Goal: Task Accomplishment & Management: Manage account settings

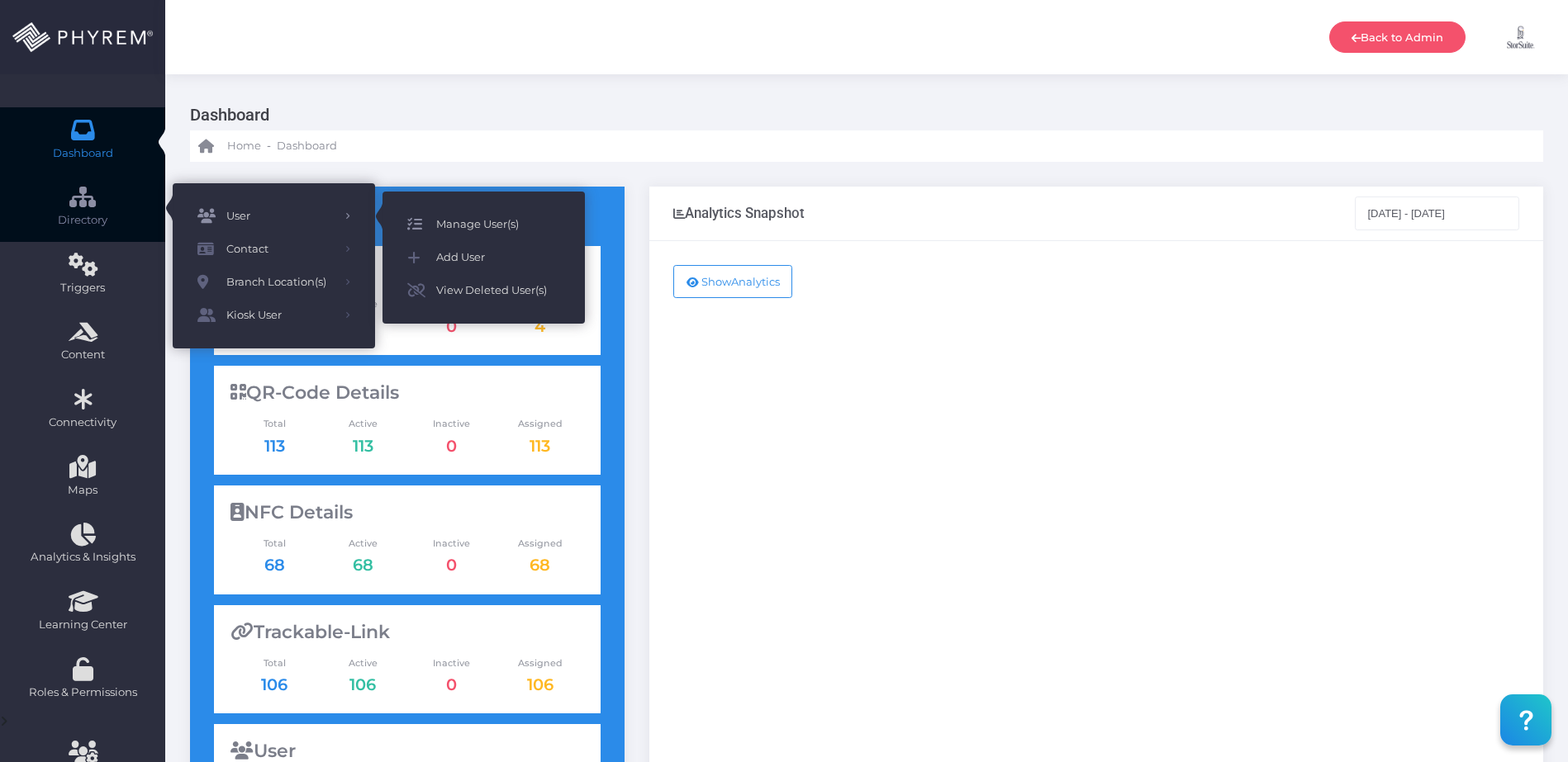
click at [454, 223] on span "Manage User(s)" at bounding box center [498, 224] width 124 height 21
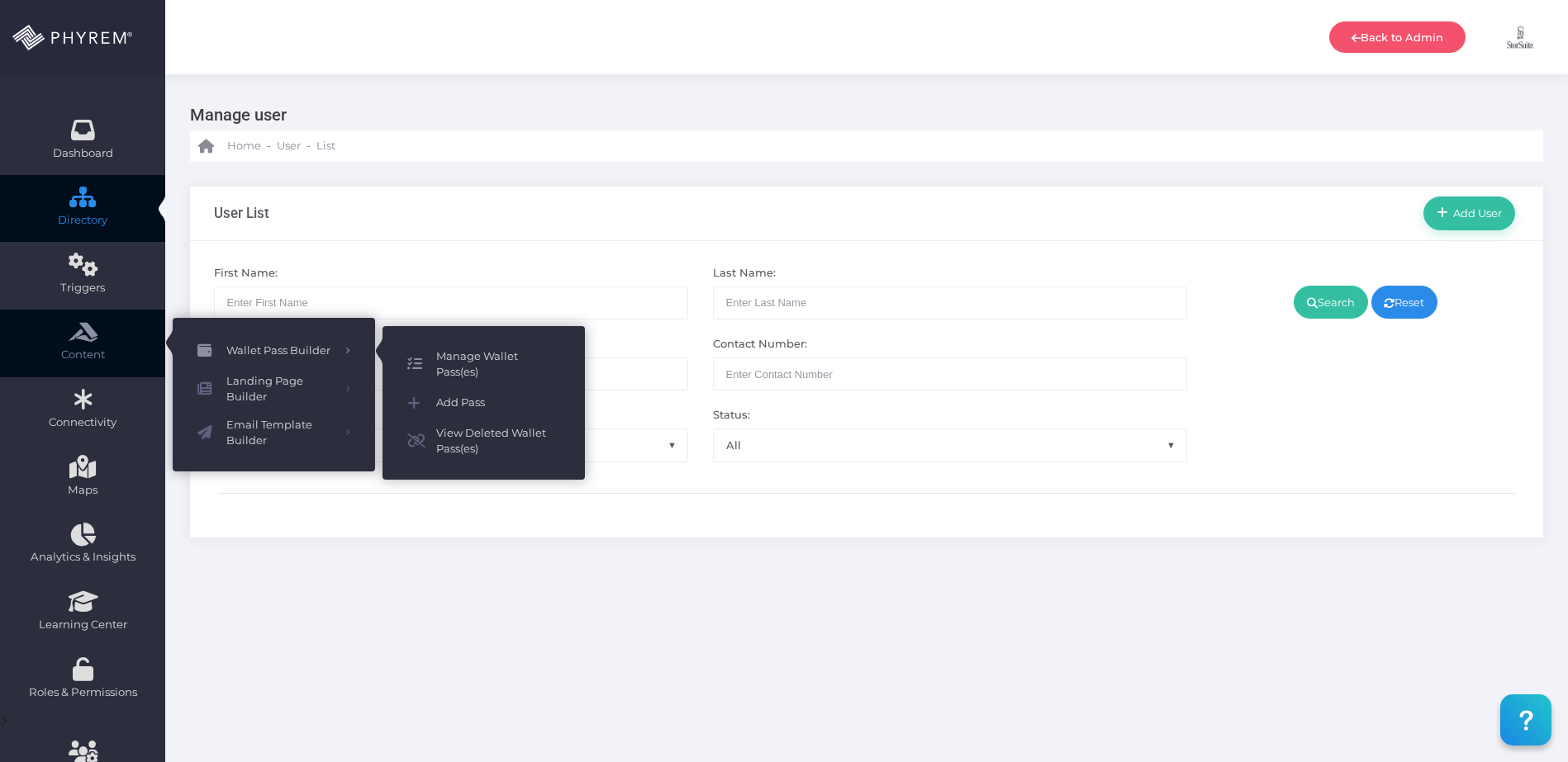
click at [463, 356] on span "Manage Wallet Pass(es)" at bounding box center [498, 365] width 124 height 33
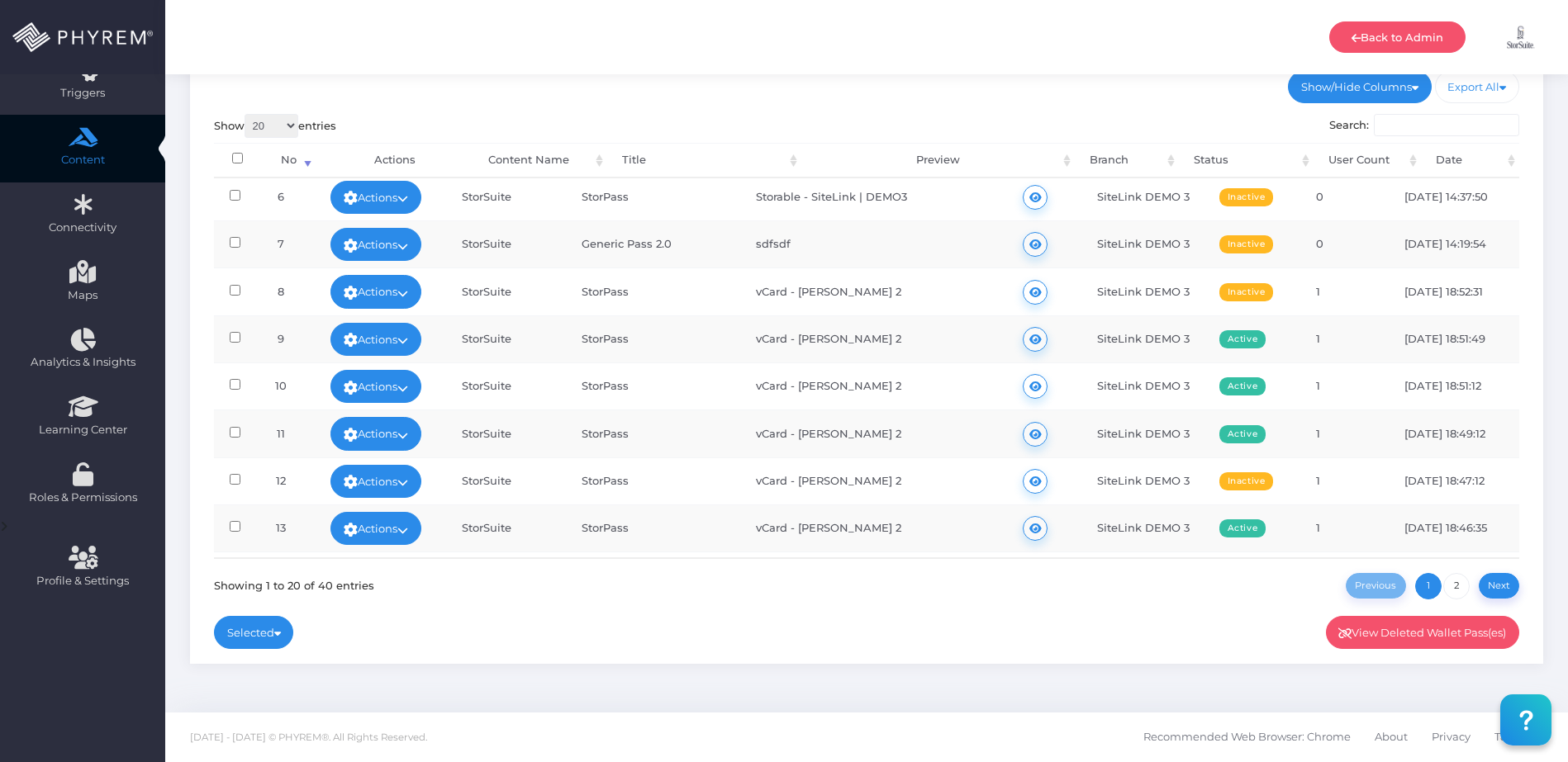
scroll to position [567, 0]
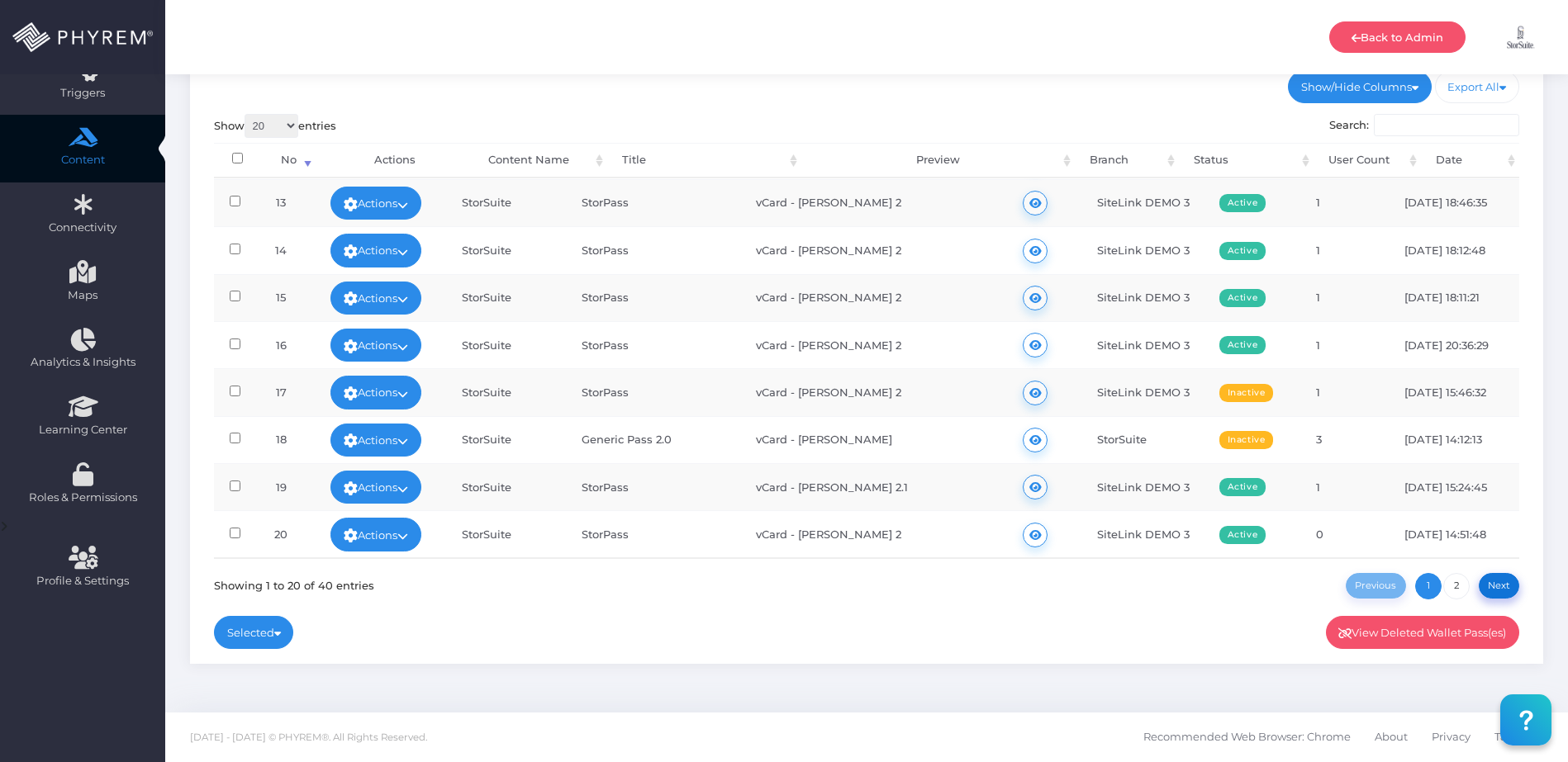
click at [1489, 582] on link "Next" at bounding box center [1499, 586] width 41 height 26
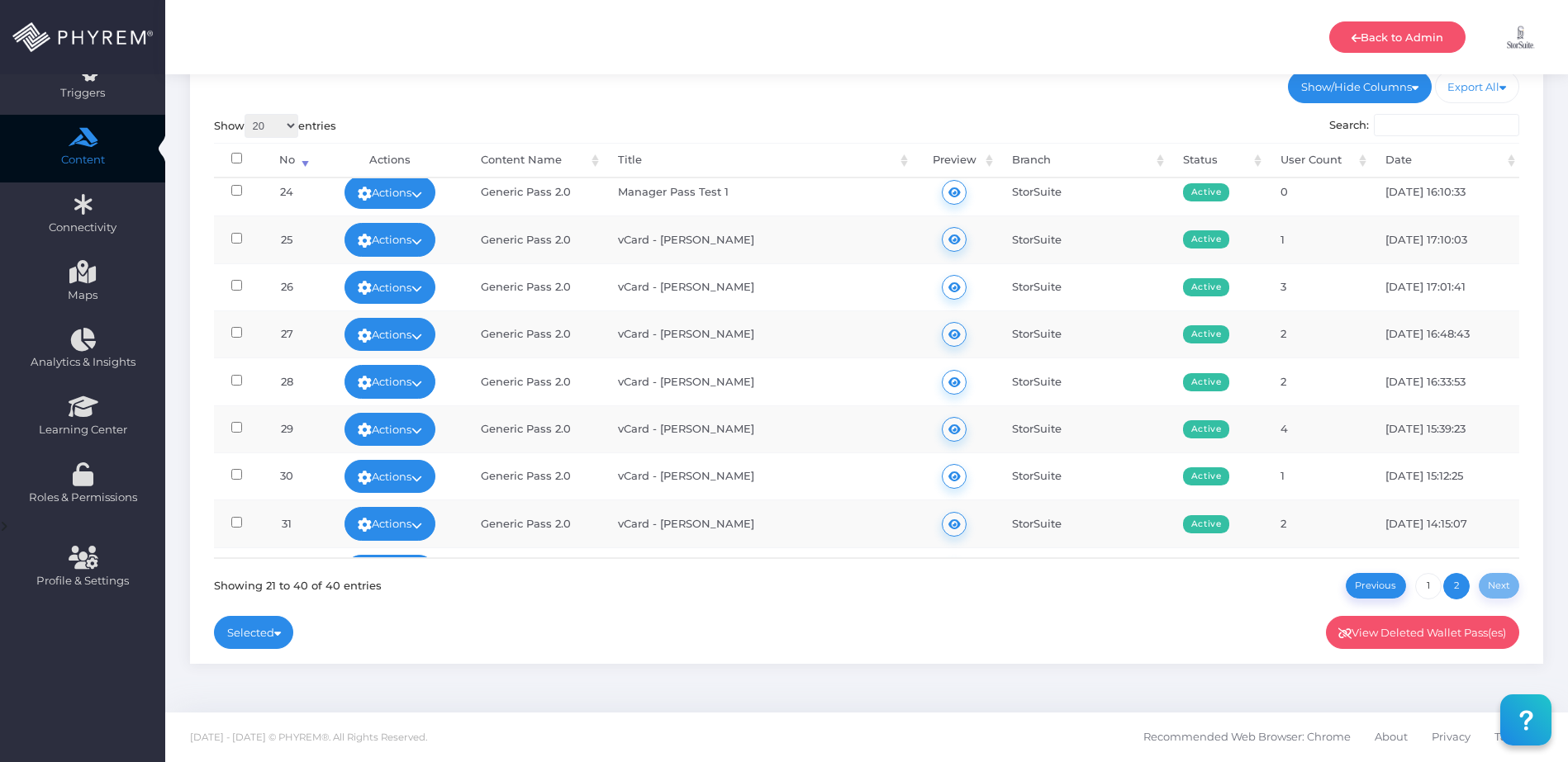
scroll to position [0, 0]
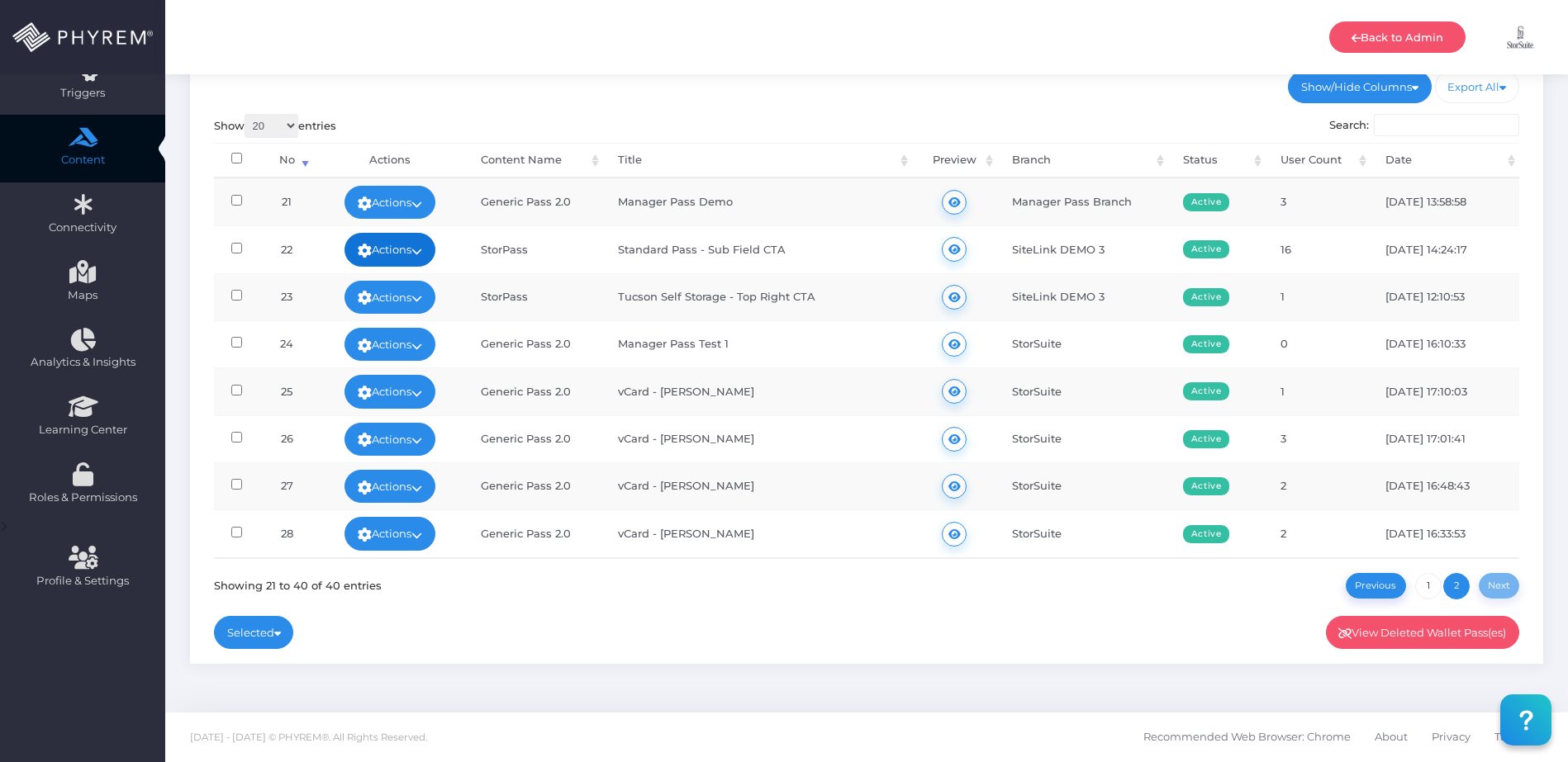
click at [404, 261] on link "Actions" at bounding box center [390, 249] width 91 height 33
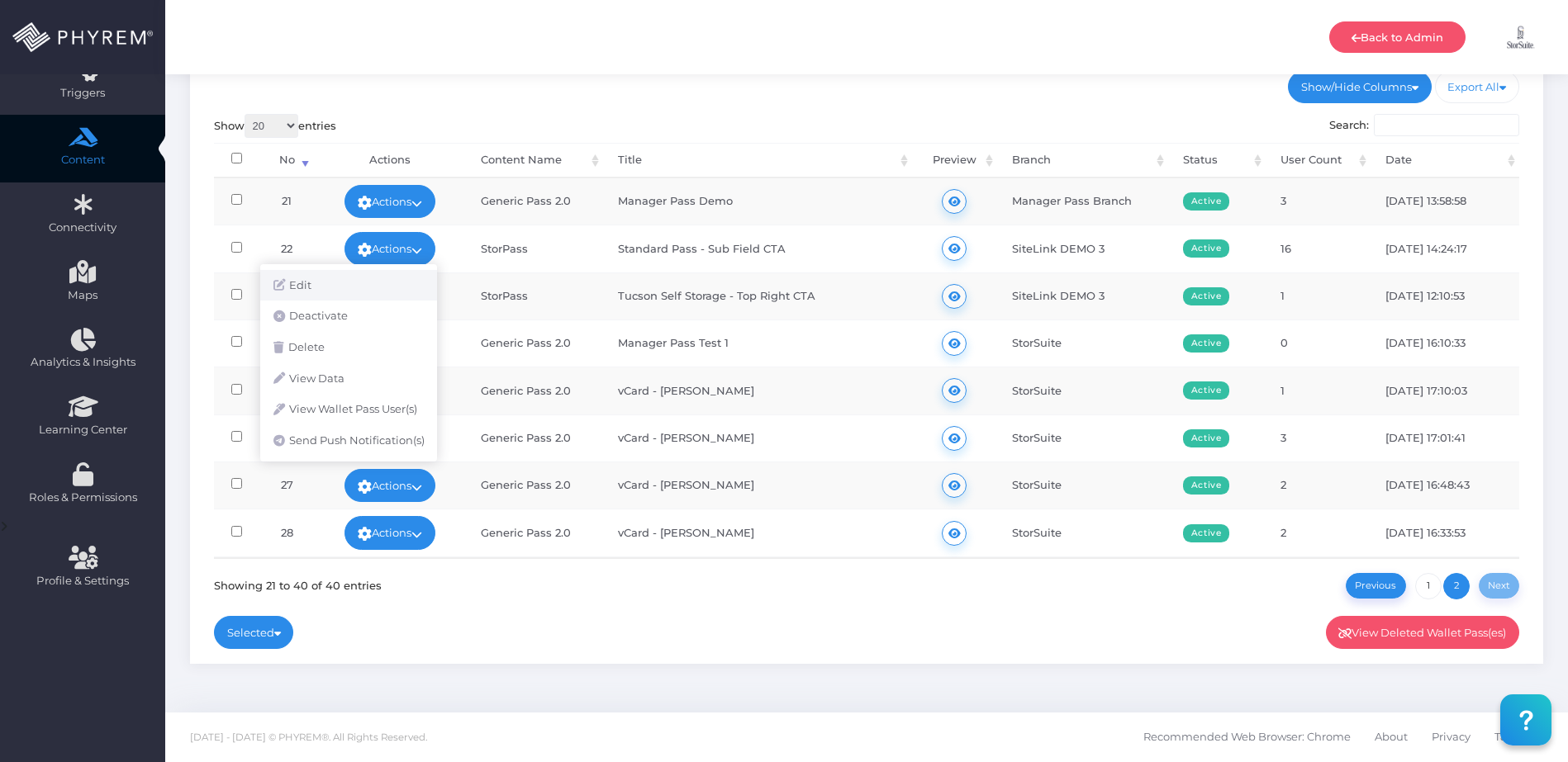
scroll to position [3, 0]
click at [367, 285] on link "Edit" at bounding box center [348, 286] width 177 height 32
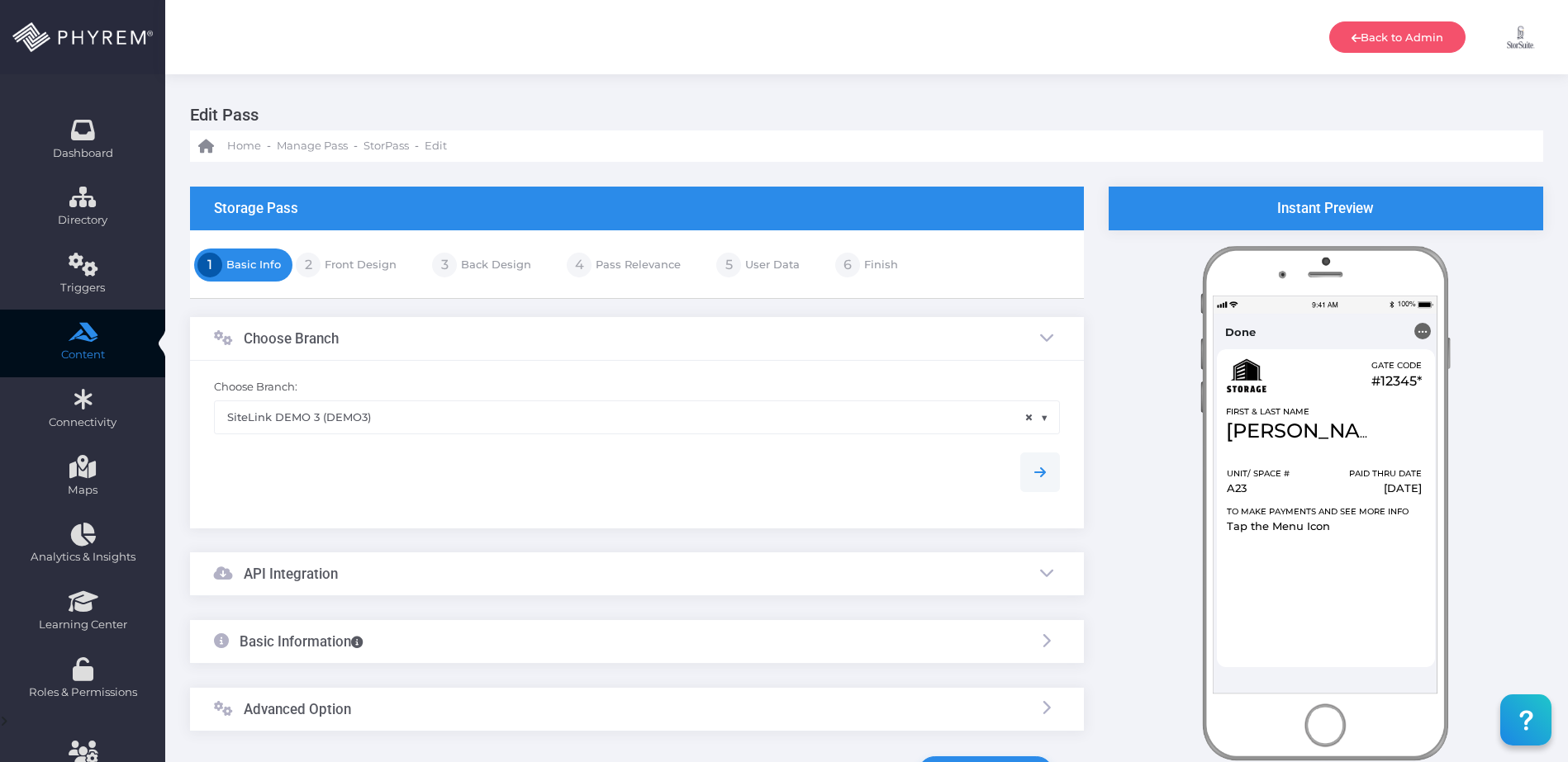
click at [466, 271] on link "Back Design" at bounding box center [493, 265] width 75 height 27
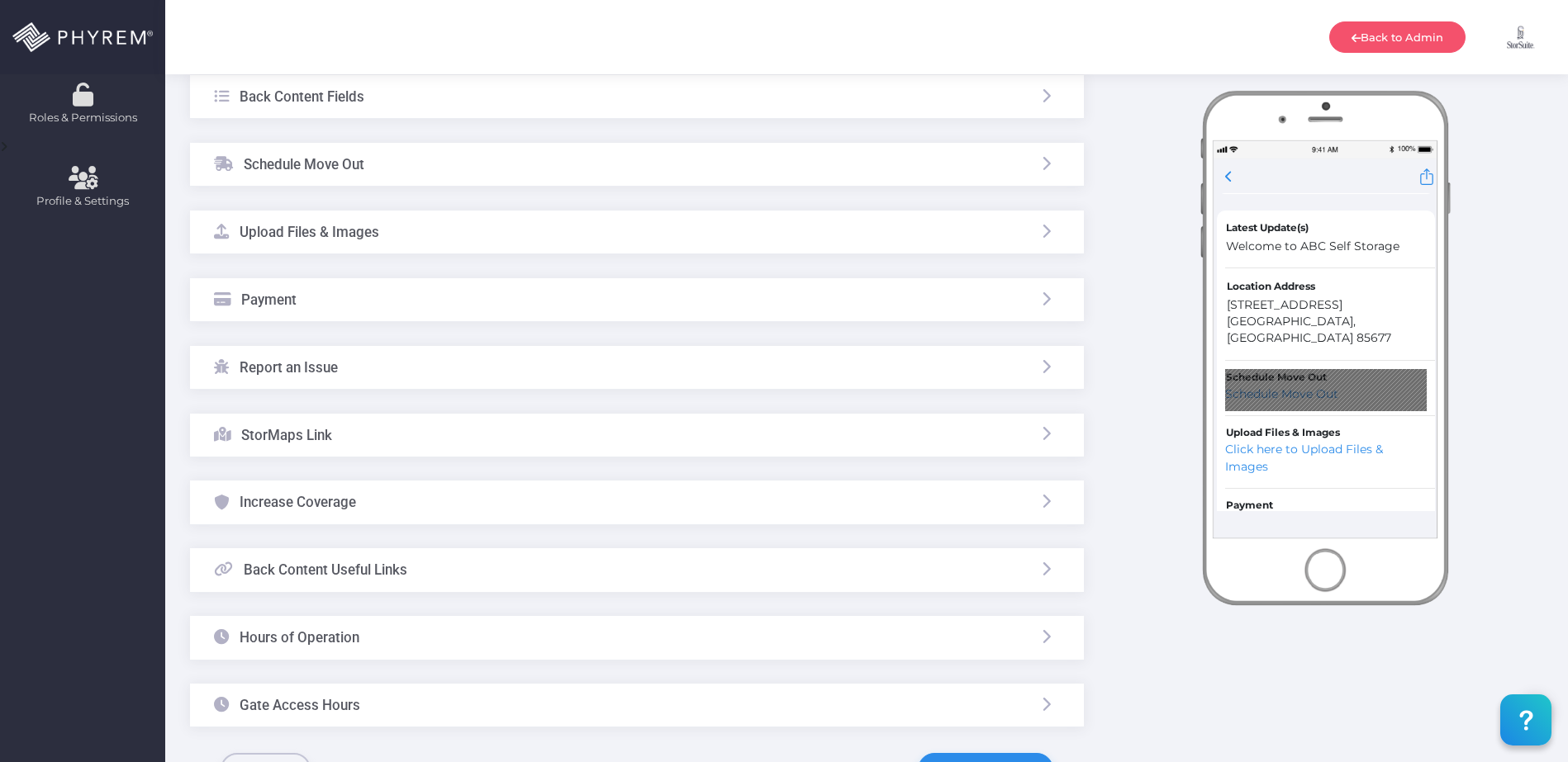
scroll to position [655, 0]
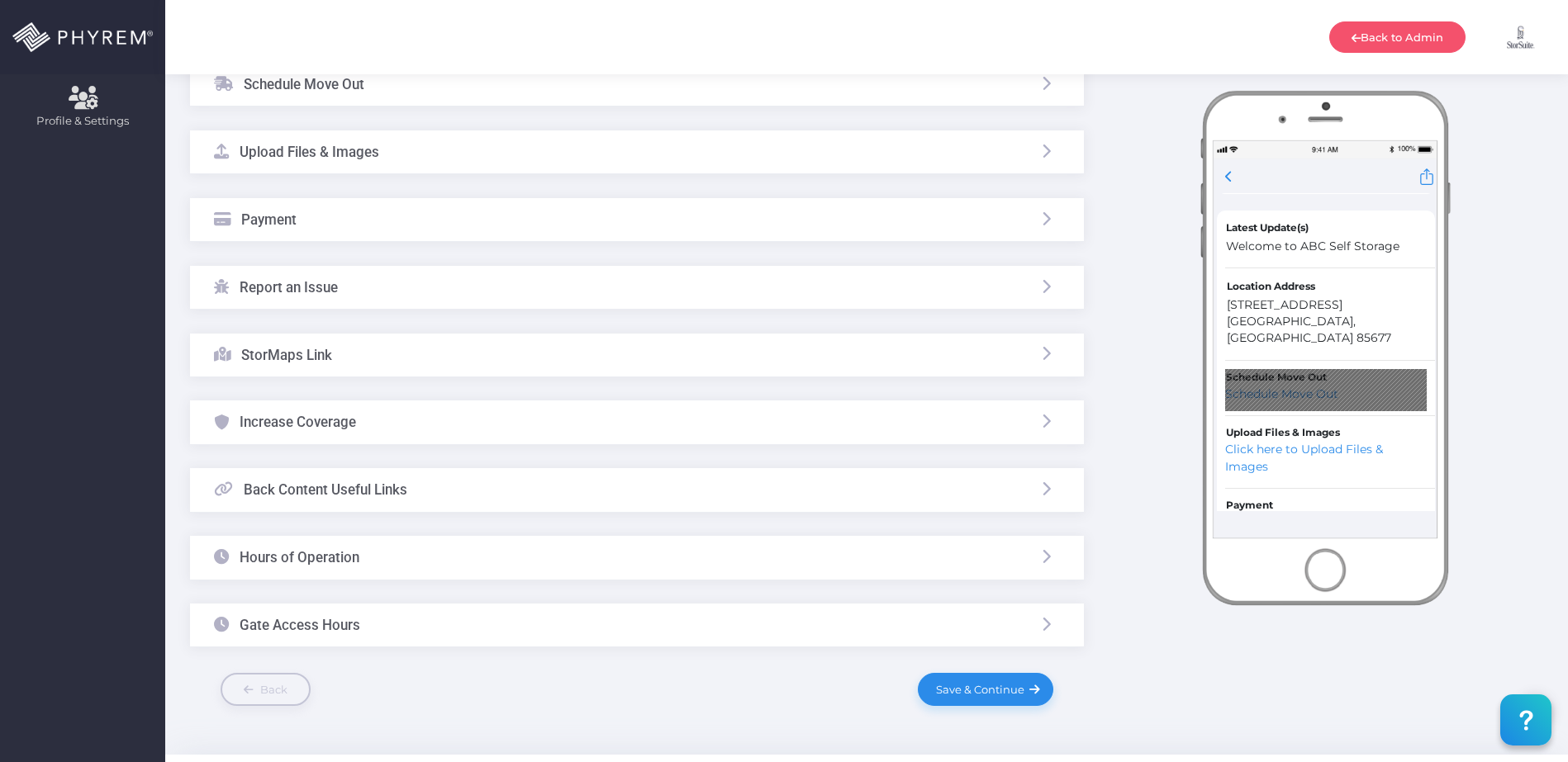
click at [386, 210] on div "Payment" at bounding box center [636, 220] width 893 height 44
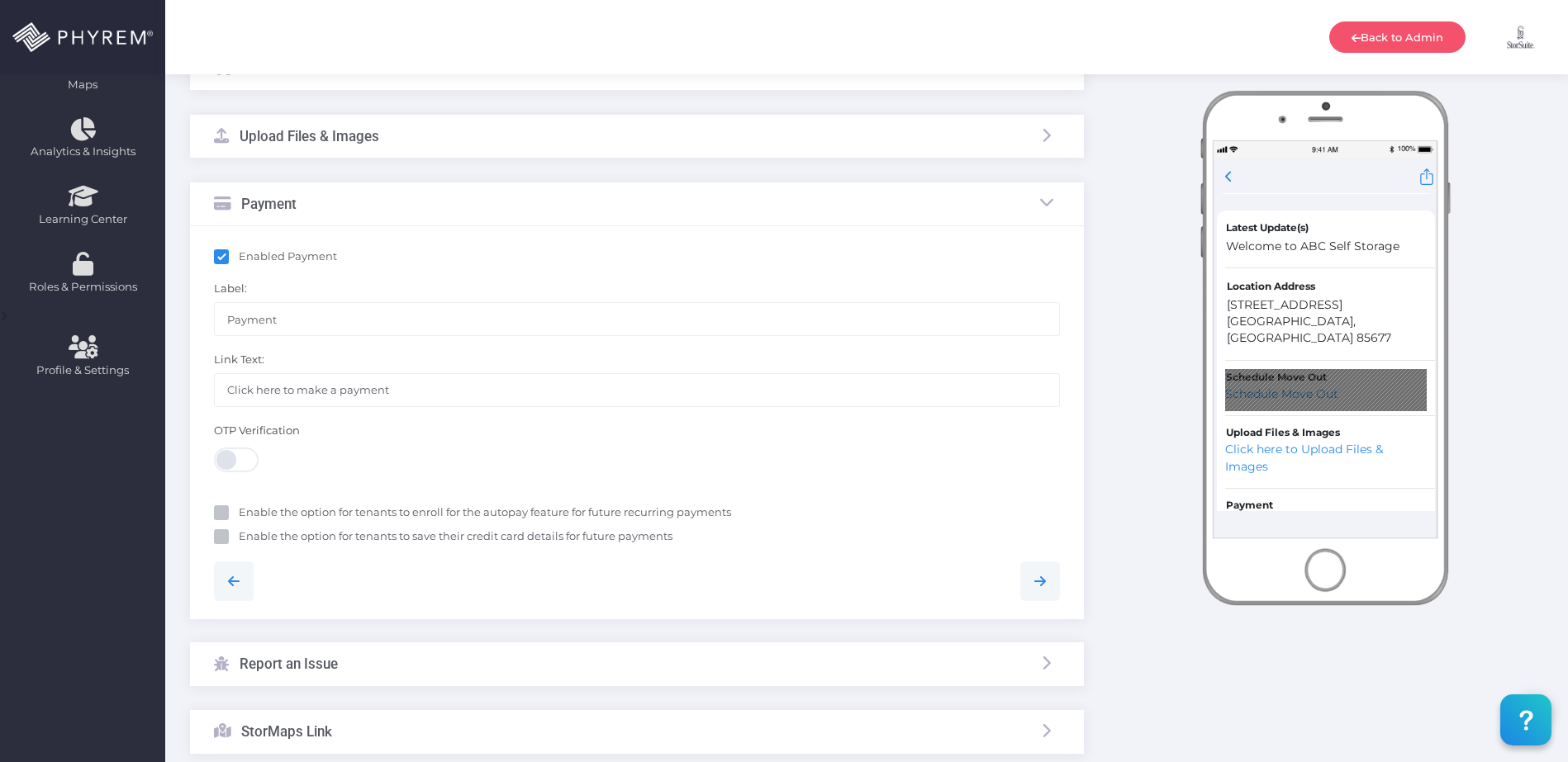
scroll to position [395, 0]
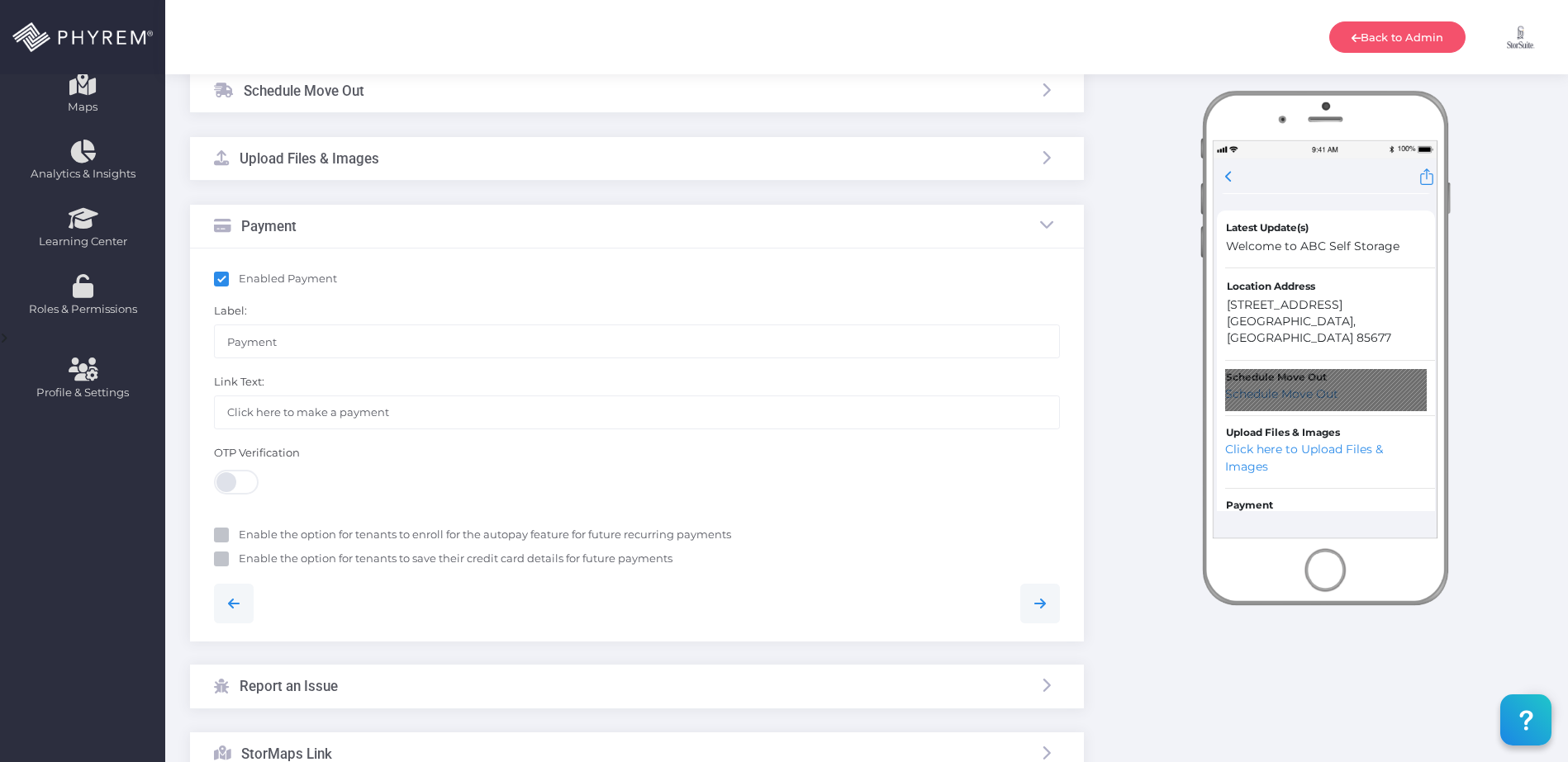
click at [323, 523] on div "Enable the option for tenants to enroll for the autopay feature for future recu…" at bounding box center [637, 535] width 871 height 25
click at [313, 535] on b "Enable the option for tenants to enroll for the autopay feature for future recu…" at bounding box center [485, 537] width 493 height 13
click at [250, 535] on input "Enable the option for tenants to enroll for the autopay feature for future recu…" at bounding box center [244, 535] width 11 height 11
checkbox input "true"
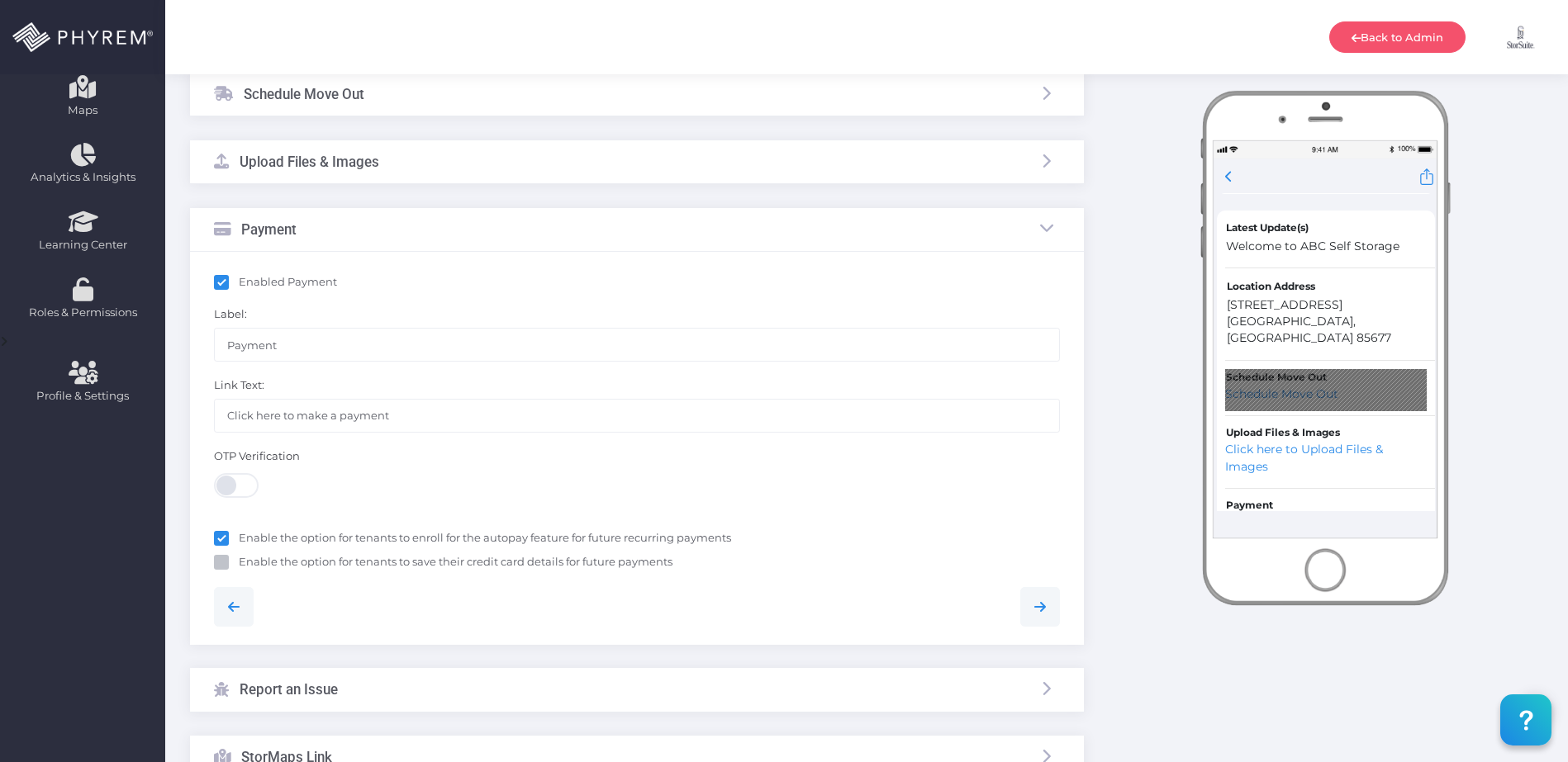
click at [306, 556] on b "​Enable the option for tenants to save their credit card details for future pay…" at bounding box center [455, 561] width 433 height 13
click at [250, 556] on input "​Enable the option for tenants to save their credit card details for future pay…" at bounding box center [244, 559] width 11 height 11
checkbox input "true"
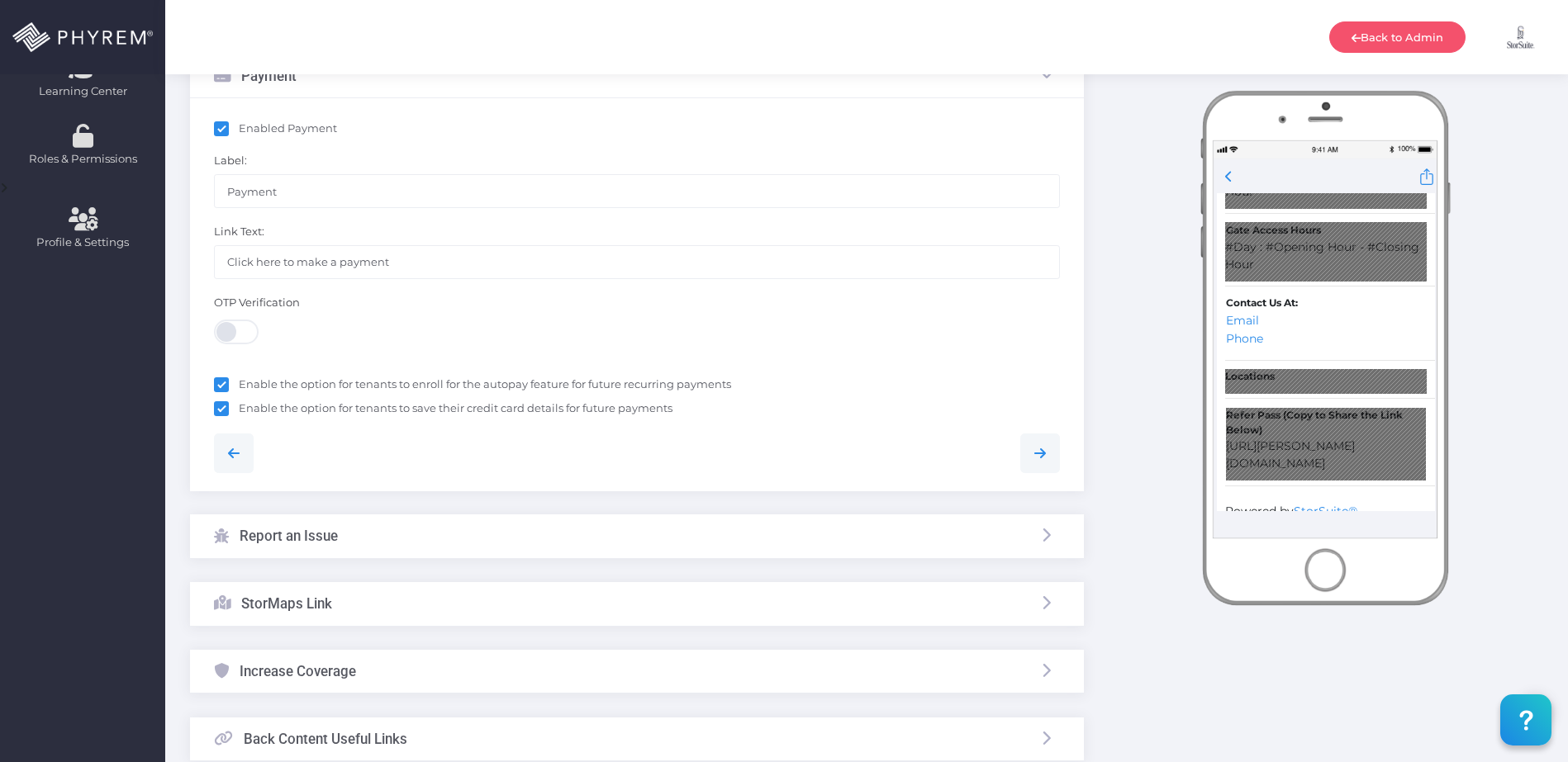
scroll to position [826, 0]
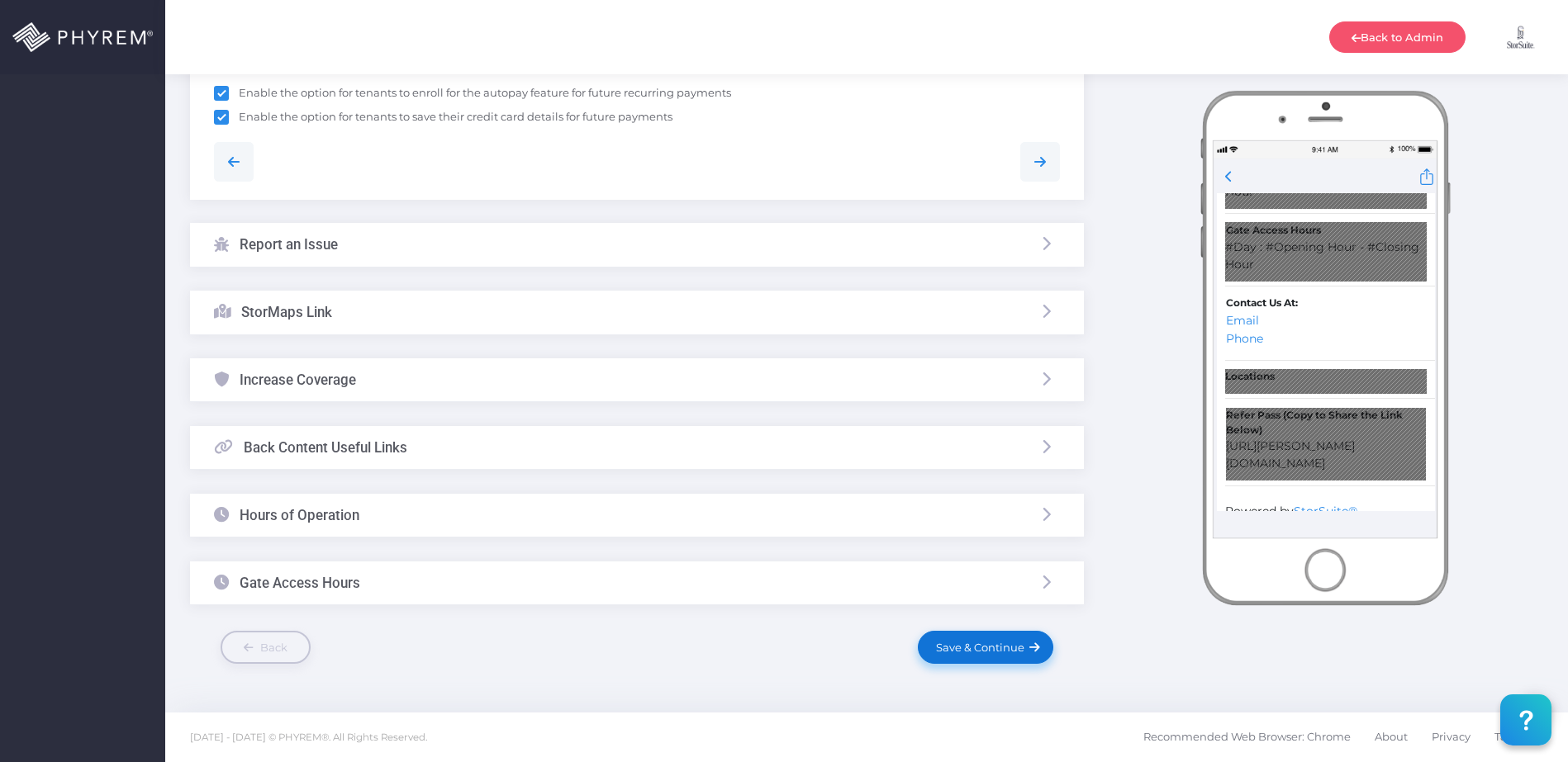
click at [979, 643] on span "Save & Continue" at bounding box center [978, 647] width 94 height 13
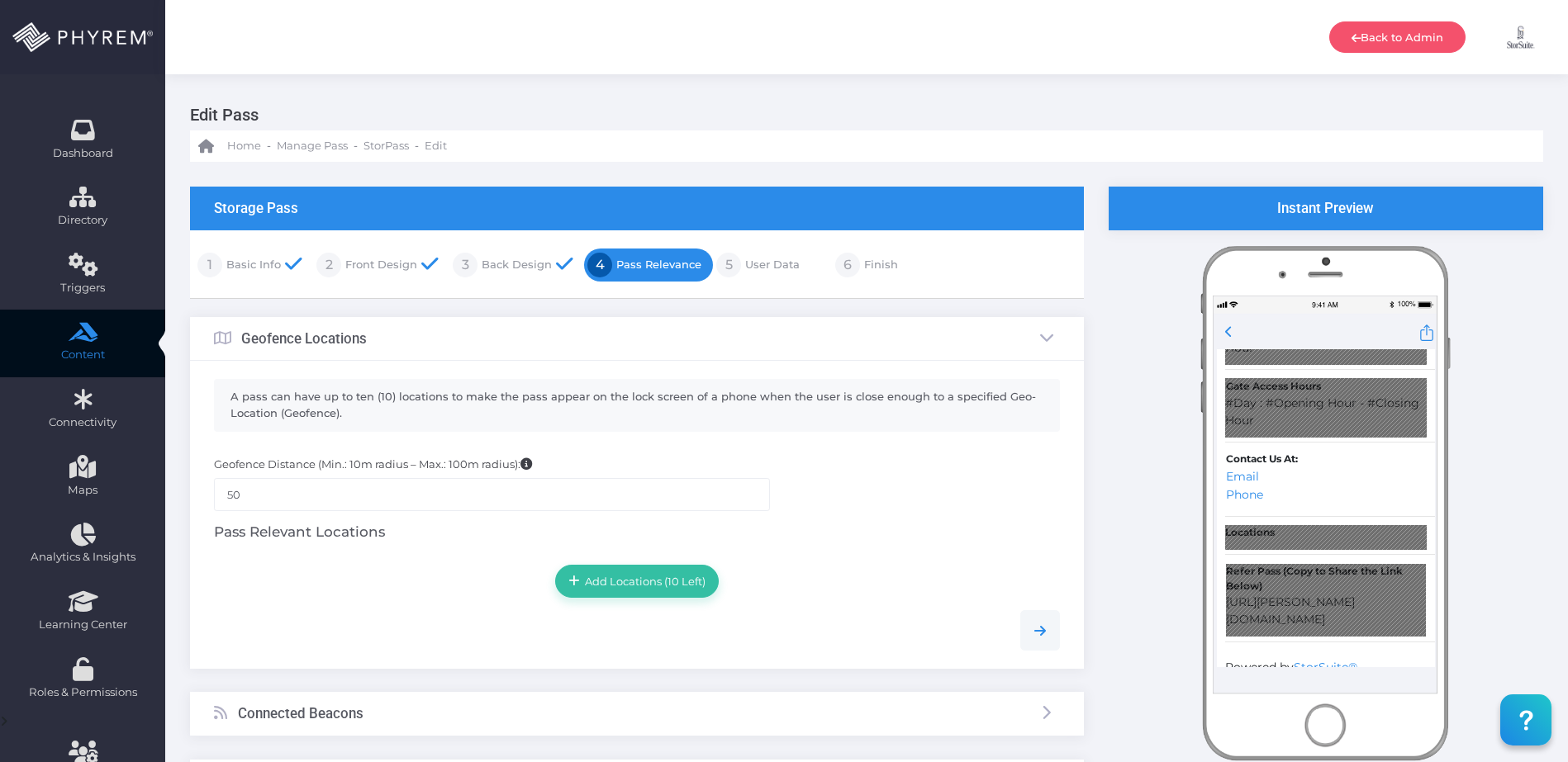
scroll to position [198, 0]
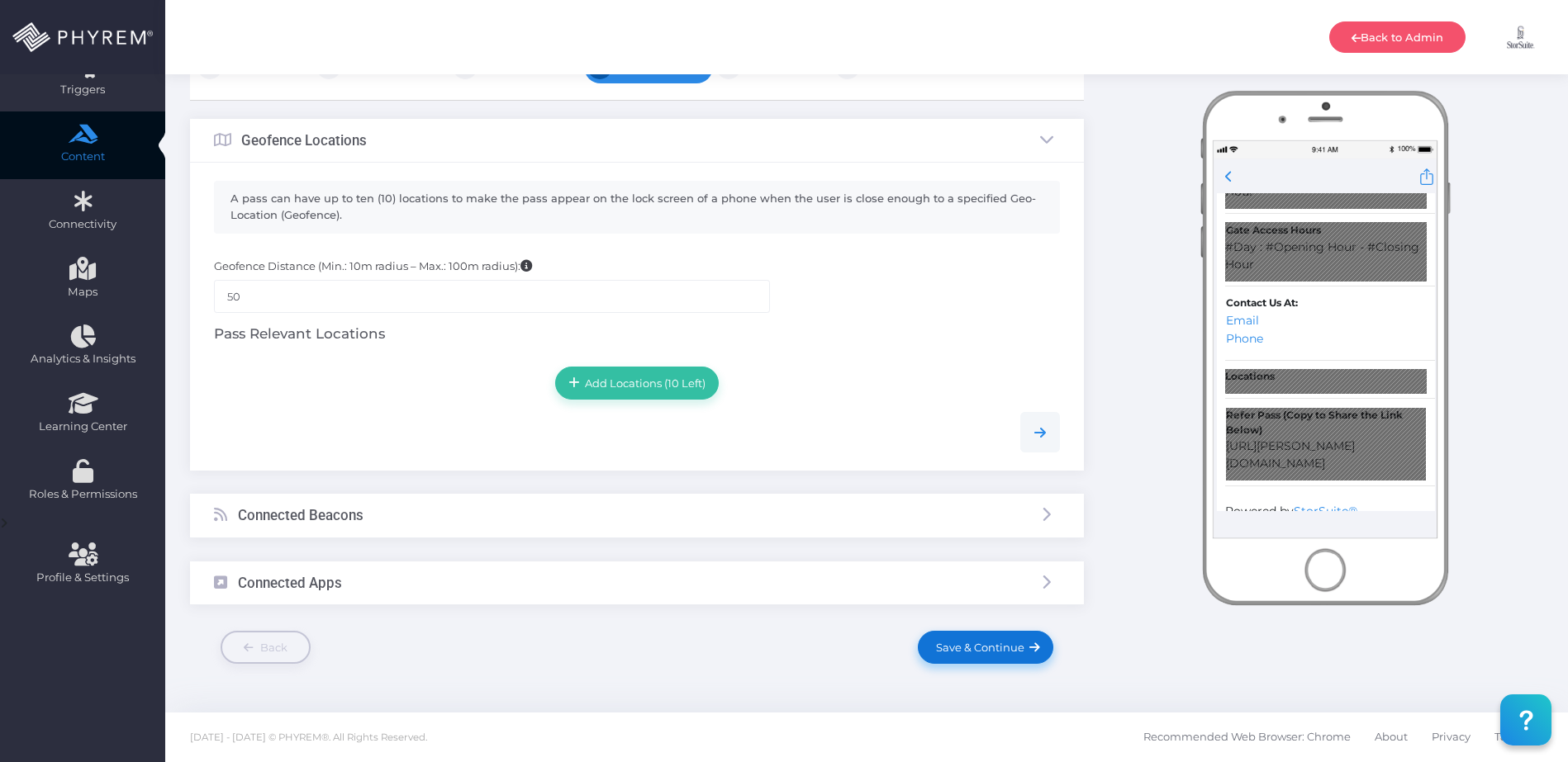
click at [1008, 643] on span "Save & Continue" at bounding box center [978, 647] width 94 height 13
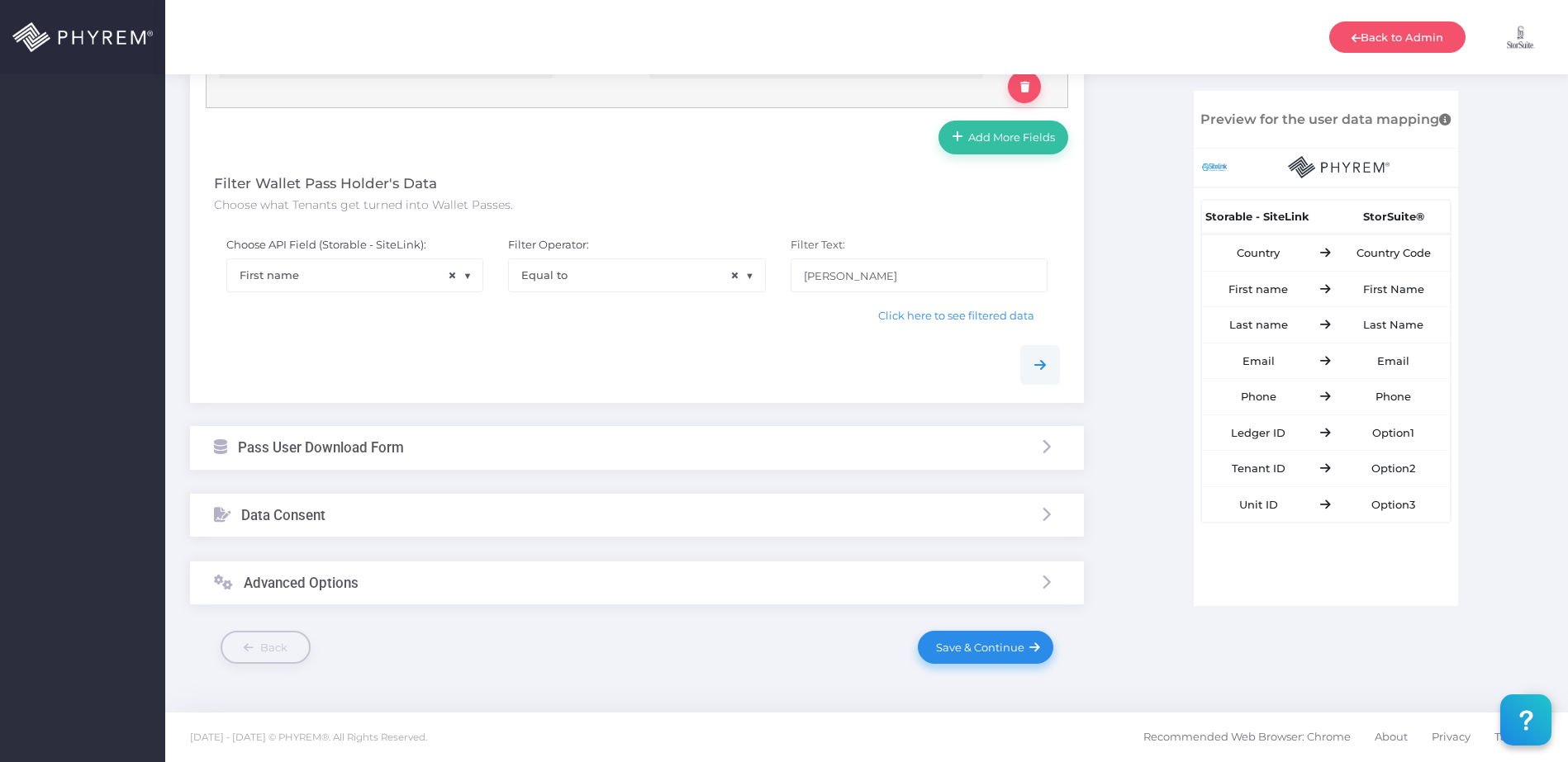
scroll to position [0, 0]
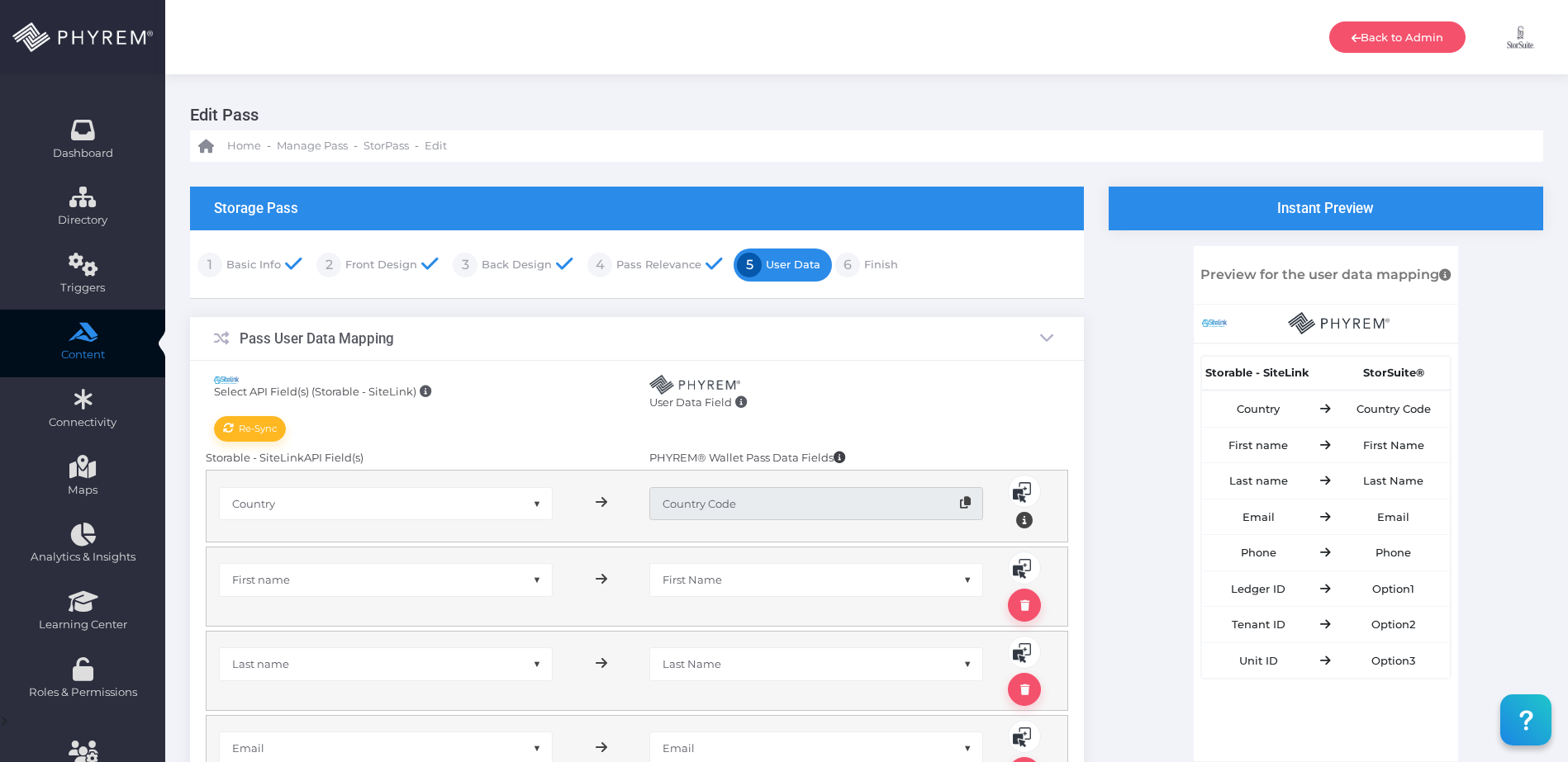
click at [386, 261] on link "Front Design" at bounding box center [379, 265] width 76 height 27
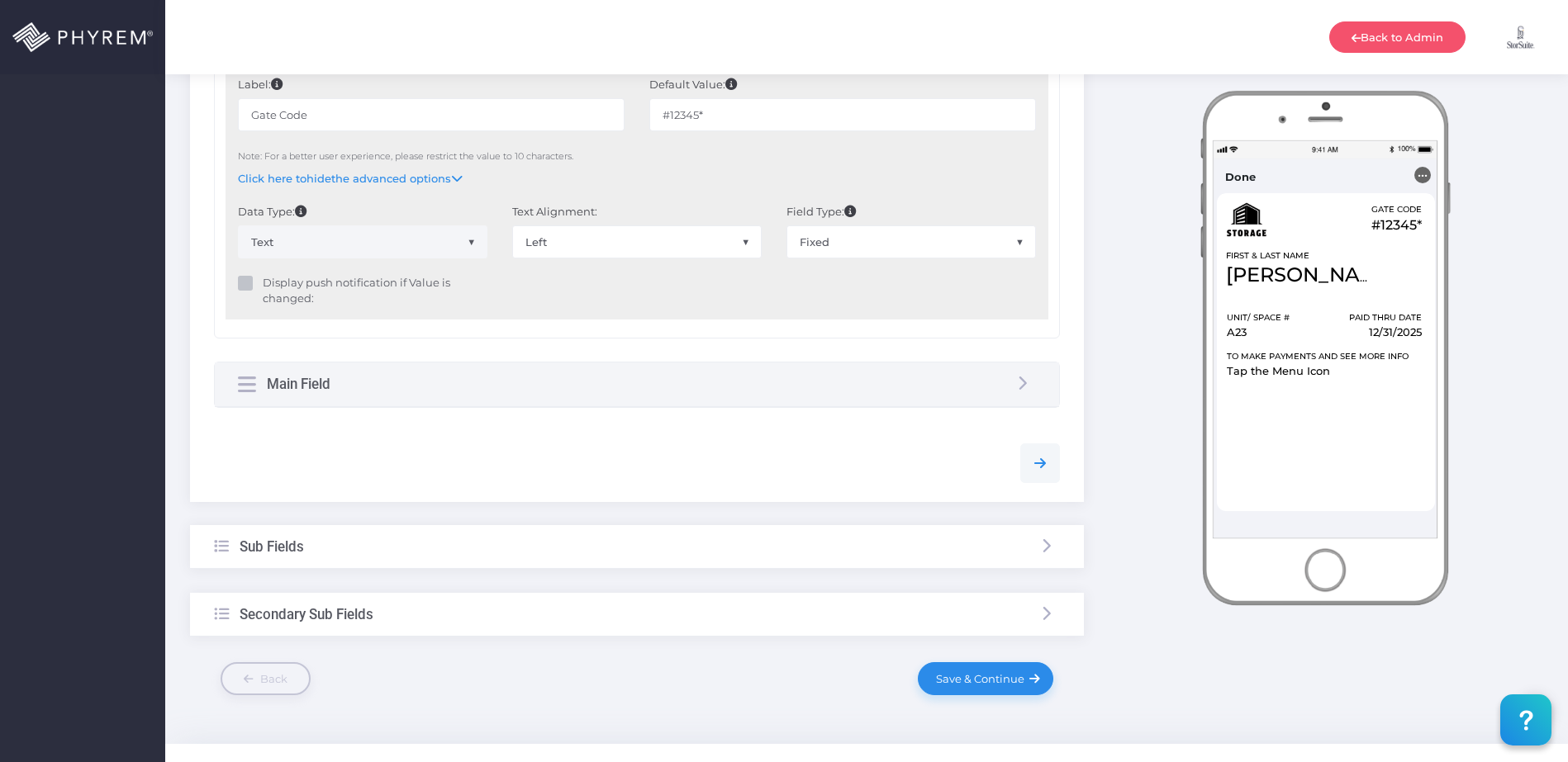
scroll to position [982, 0]
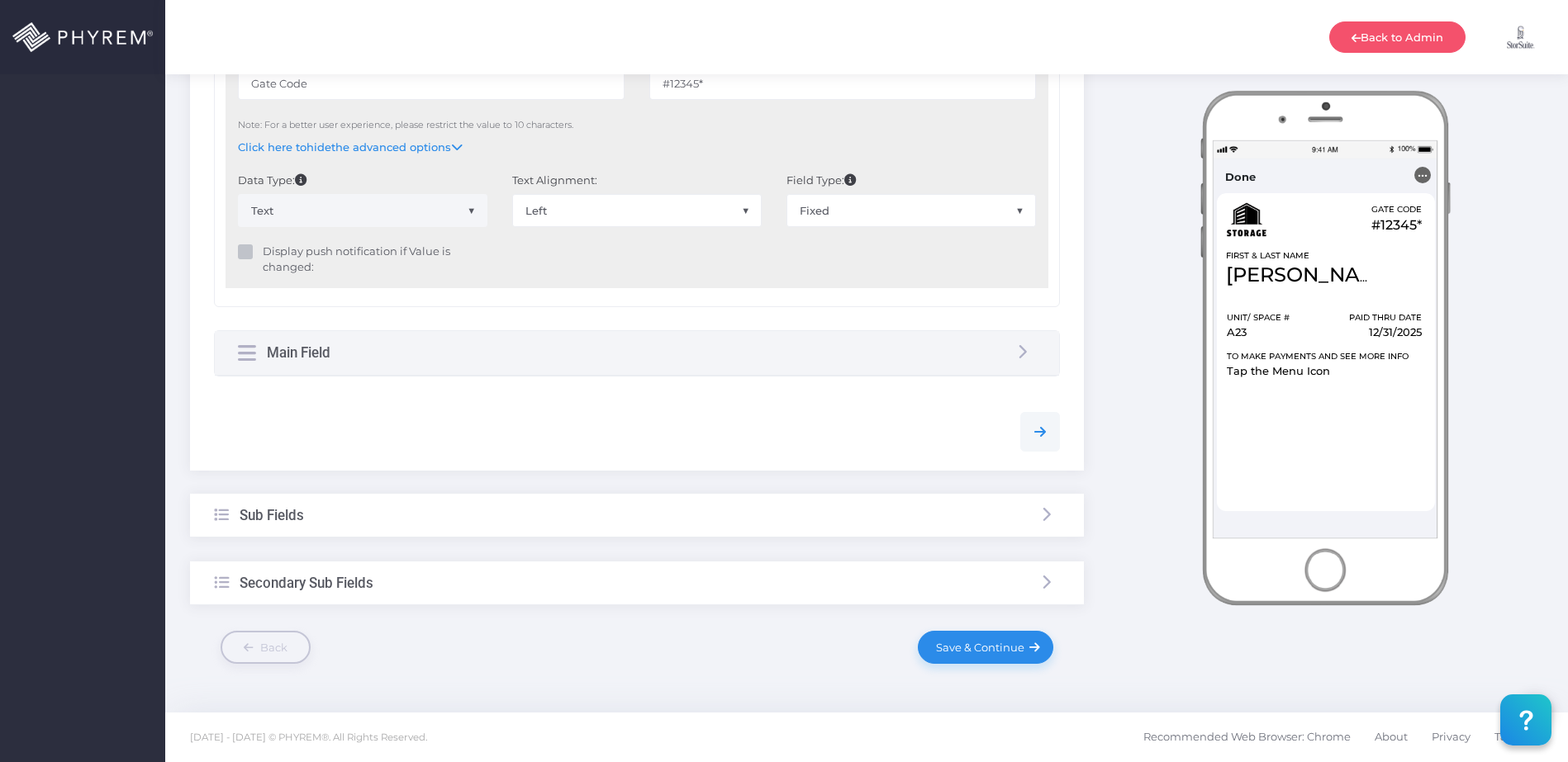
click at [576, 506] on div "Sub Fields" at bounding box center [636, 516] width 893 height 44
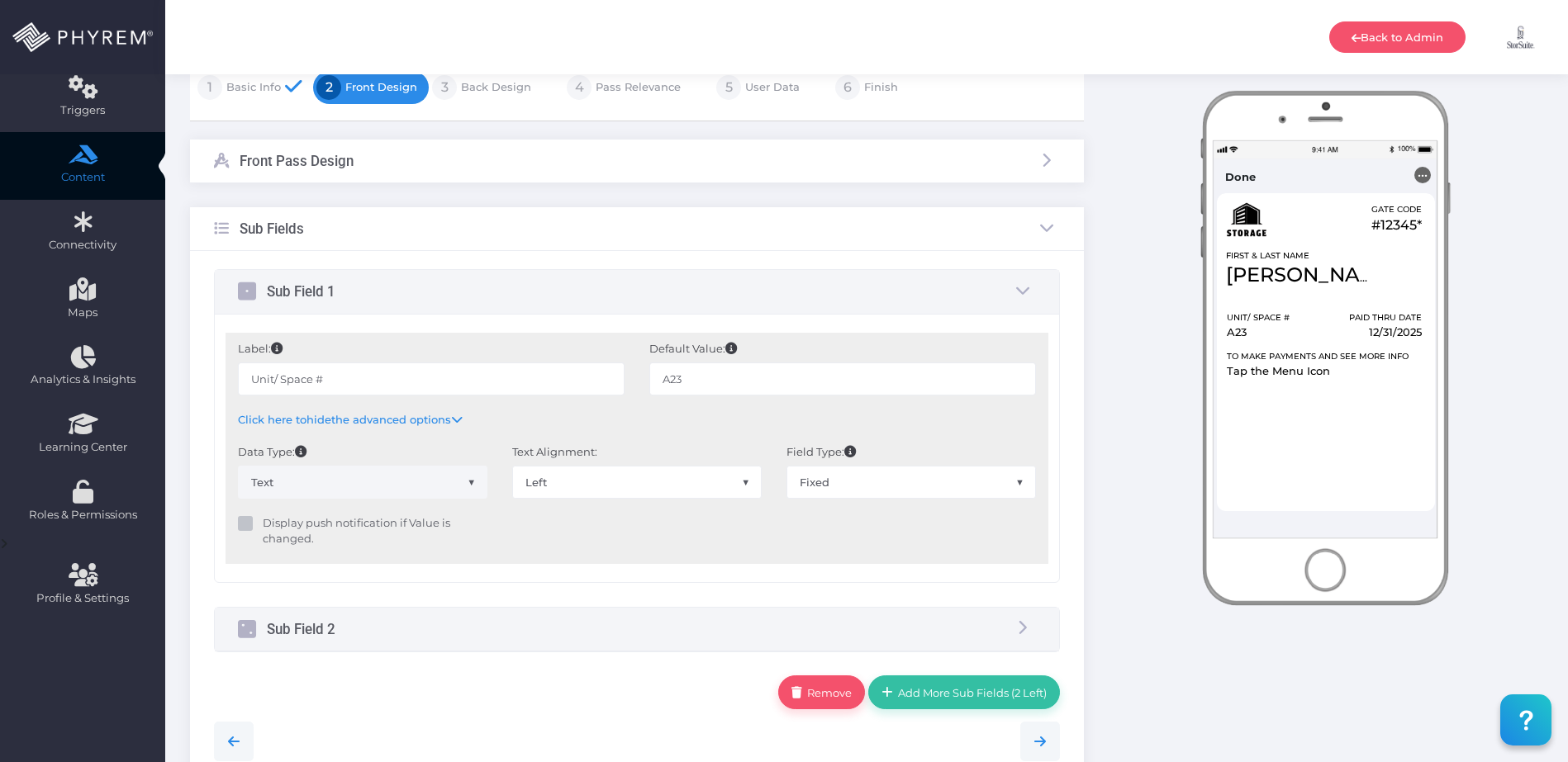
scroll to position [420, 0]
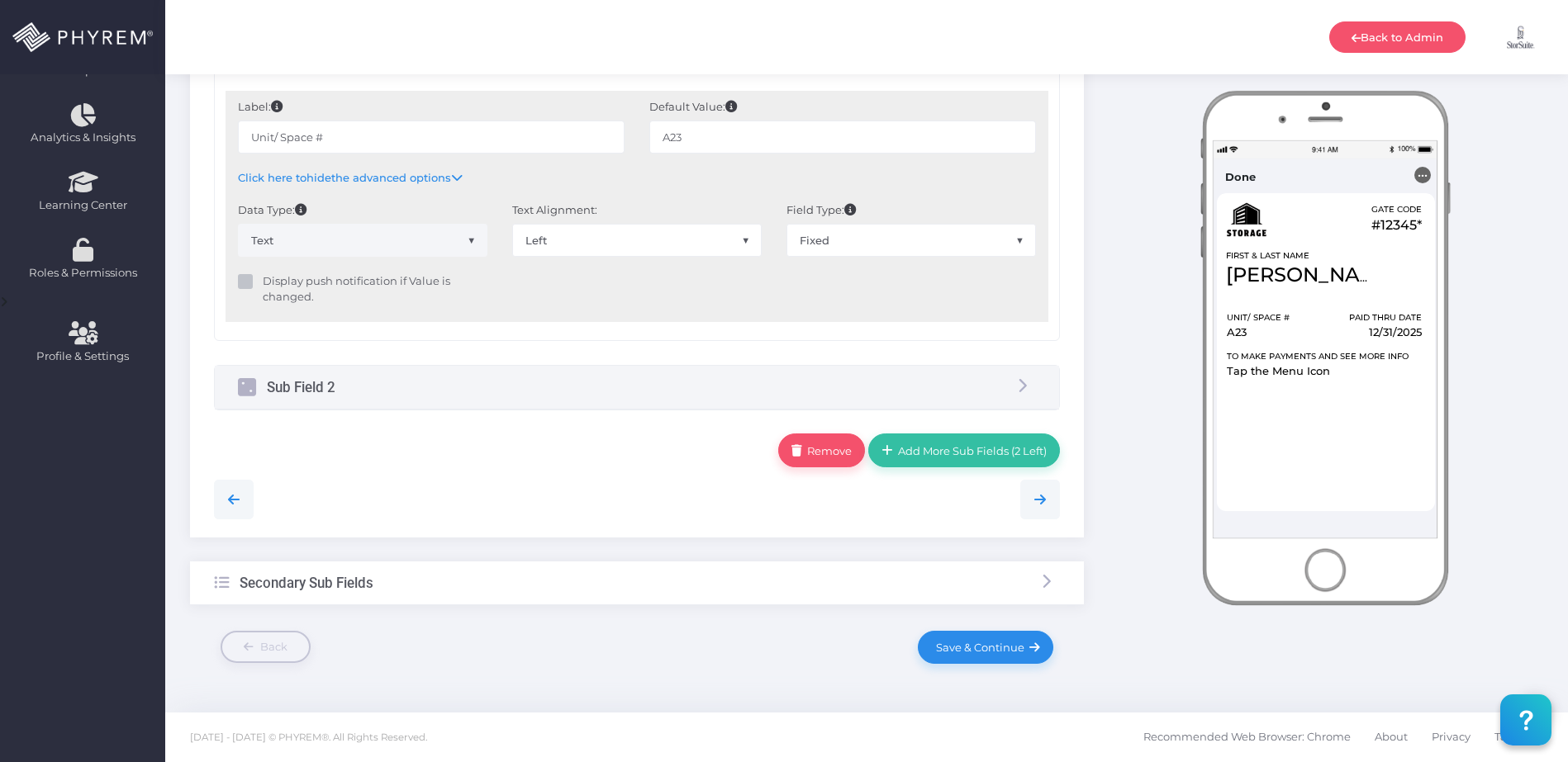
drag, startPoint x: 953, startPoint y: 673, endPoint x: 954, endPoint y: 664, distance: 9.1
click at [954, 668] on div "Storage Pass 1 Basic Info 2 3 4 5 6 ×" at bounding box center [637, 227] width 918 height 921
click at [955, 661] on link "Save & Continue" at bounding box center [985, 647] width 136 height 33
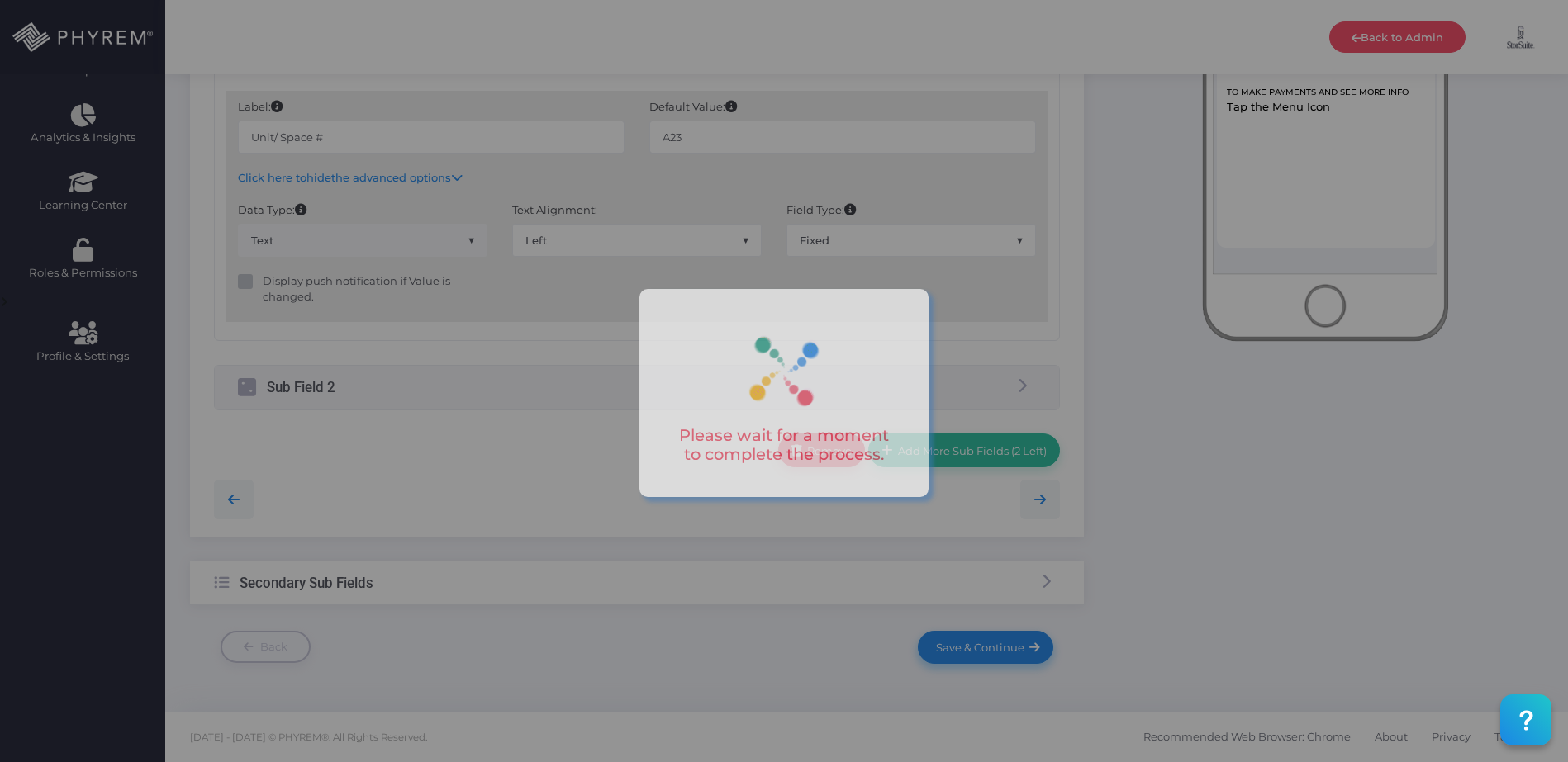
scroll to position [0, 0]
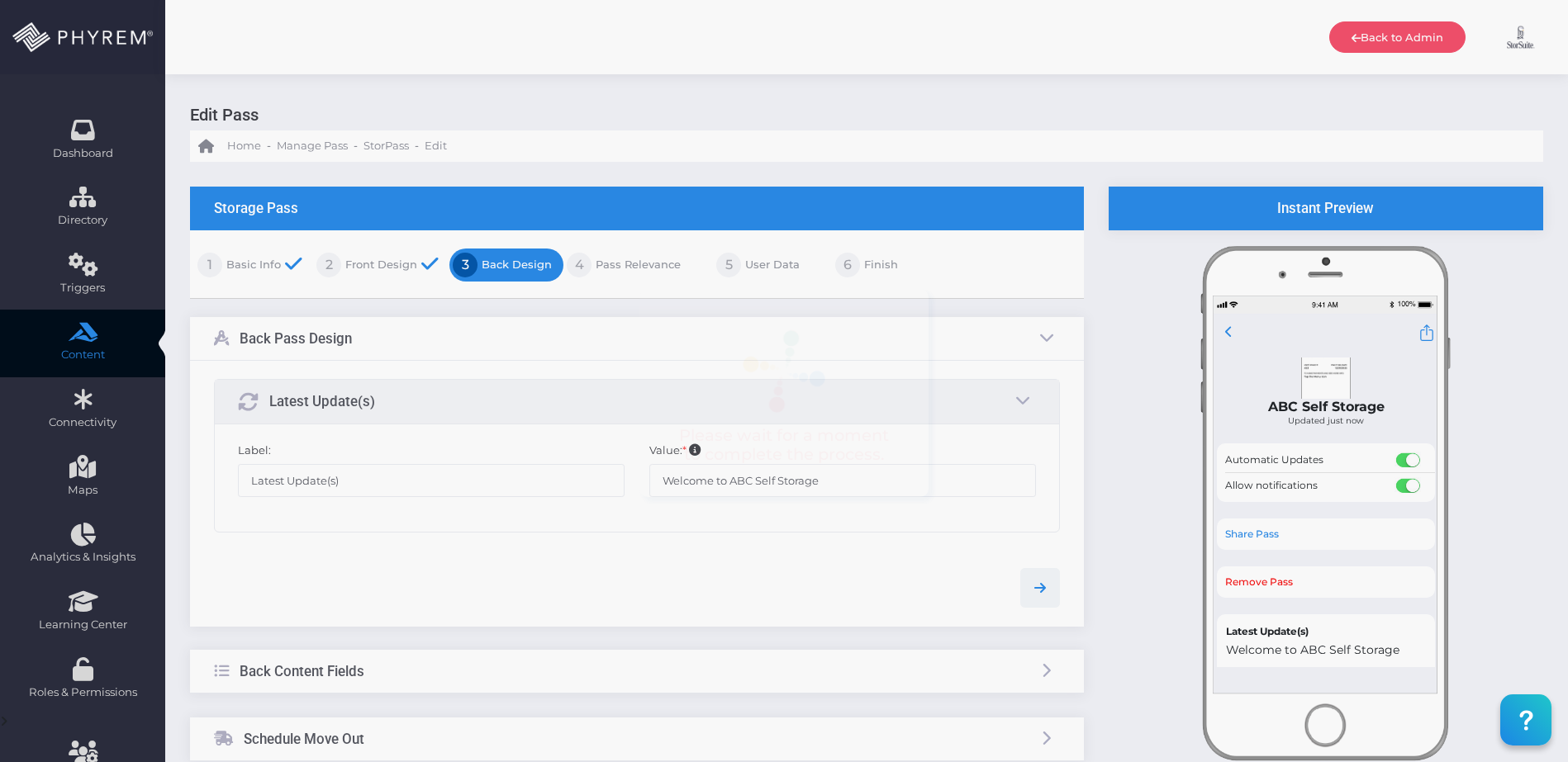
click at [868, 274] on link "Finish" at bounding box center [879, 265] width 38 height 27
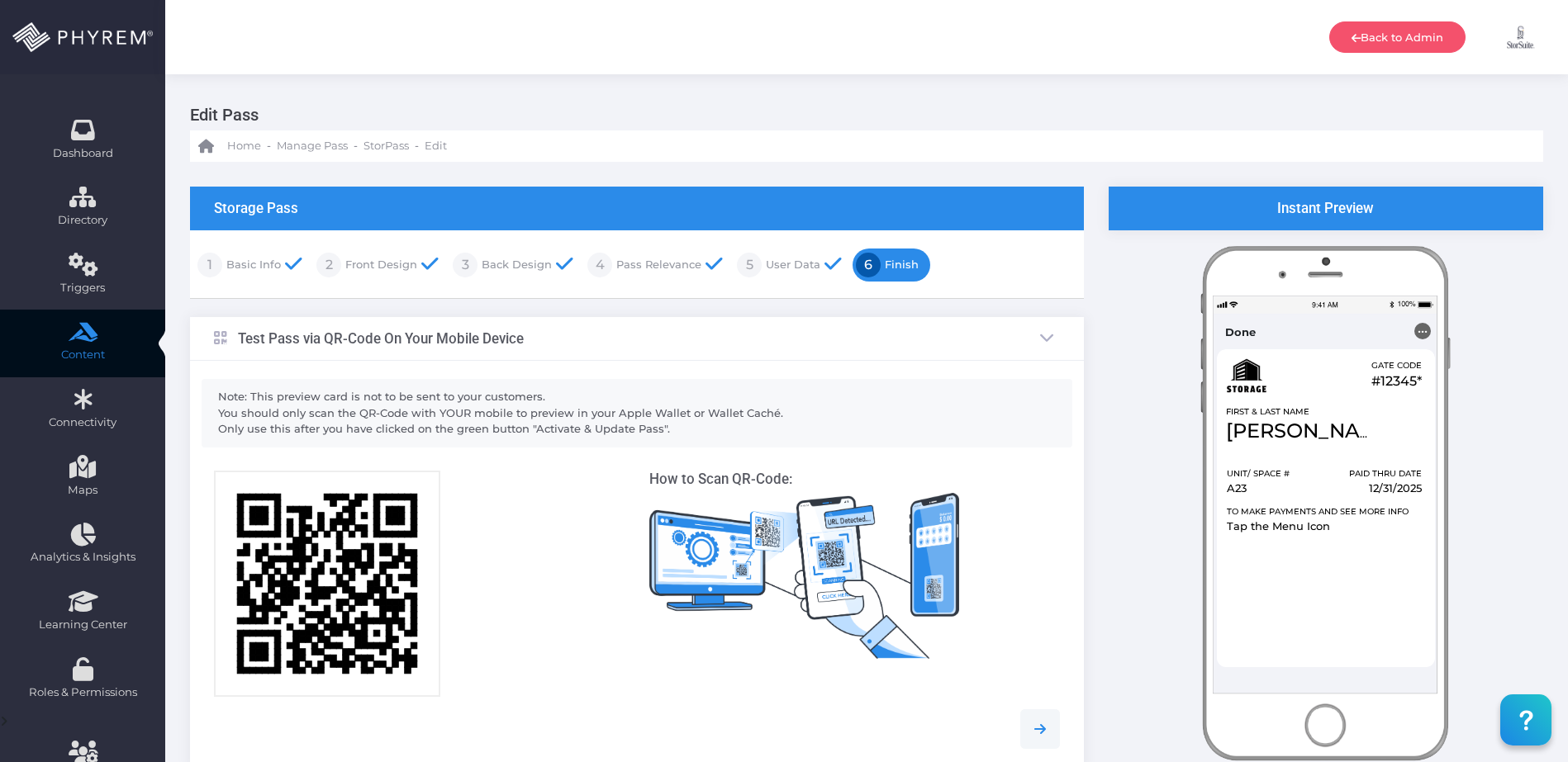
scroll to position [336, 0]
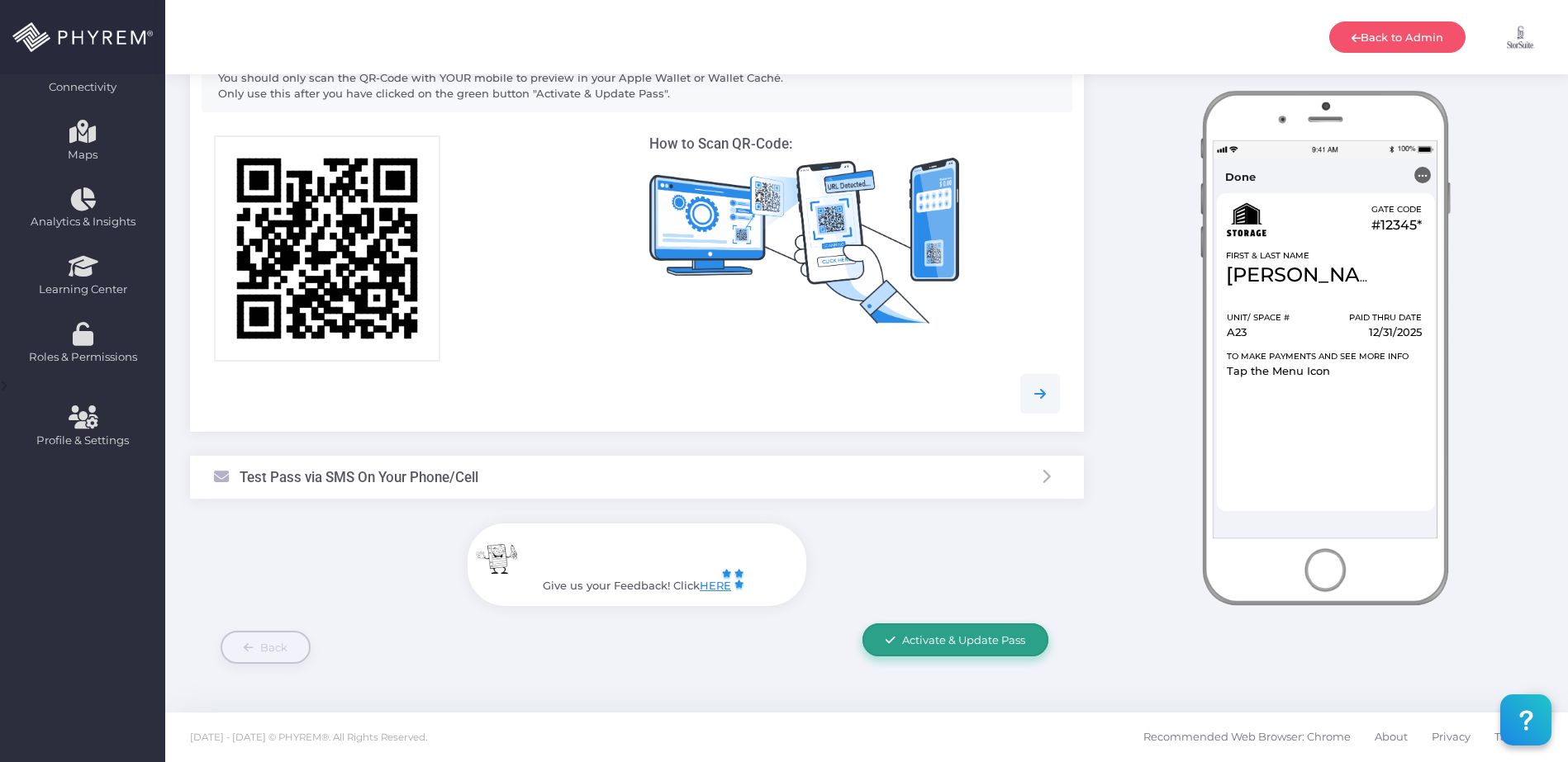
click at [983, 635] on span "Activate & Update Pass" at bounding box center [963, 639] width 123 height 13
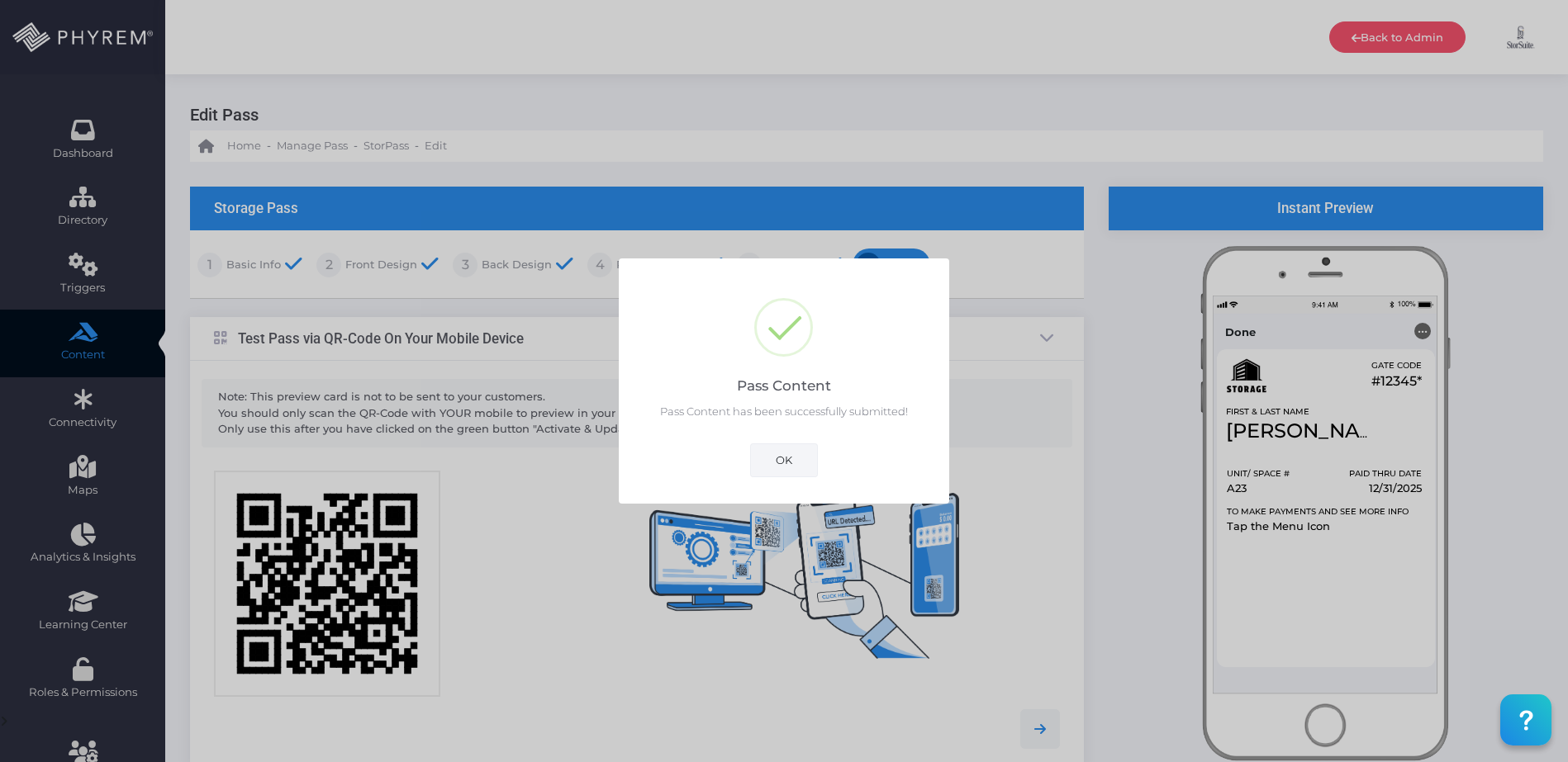
click at [760, 445] on button "OK" at bounding box center [784, 460] width 68 height 33
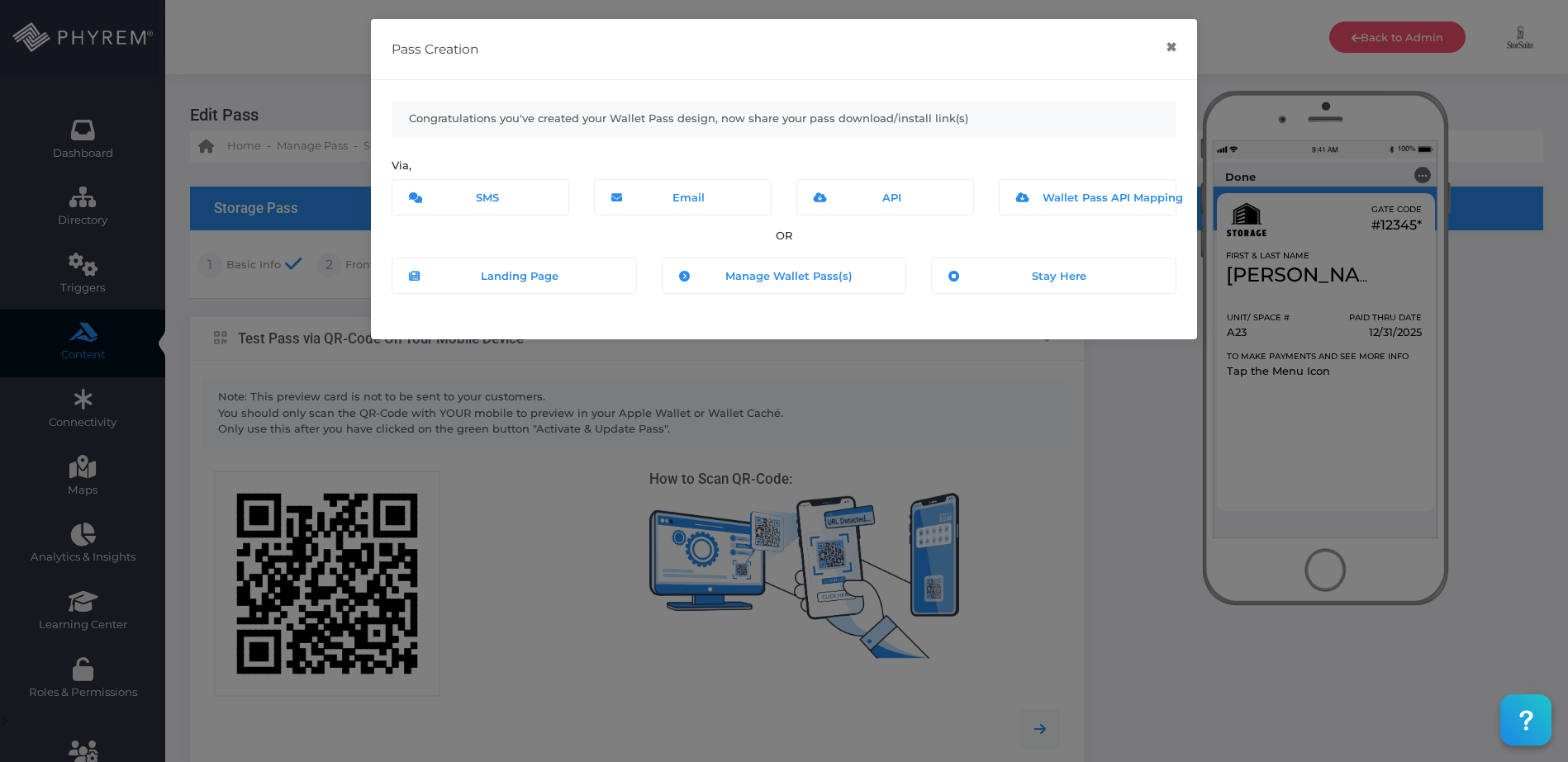
scroll to position [336, 0]
